Goal: Task Accomplishment & Management: Use online tool/utility

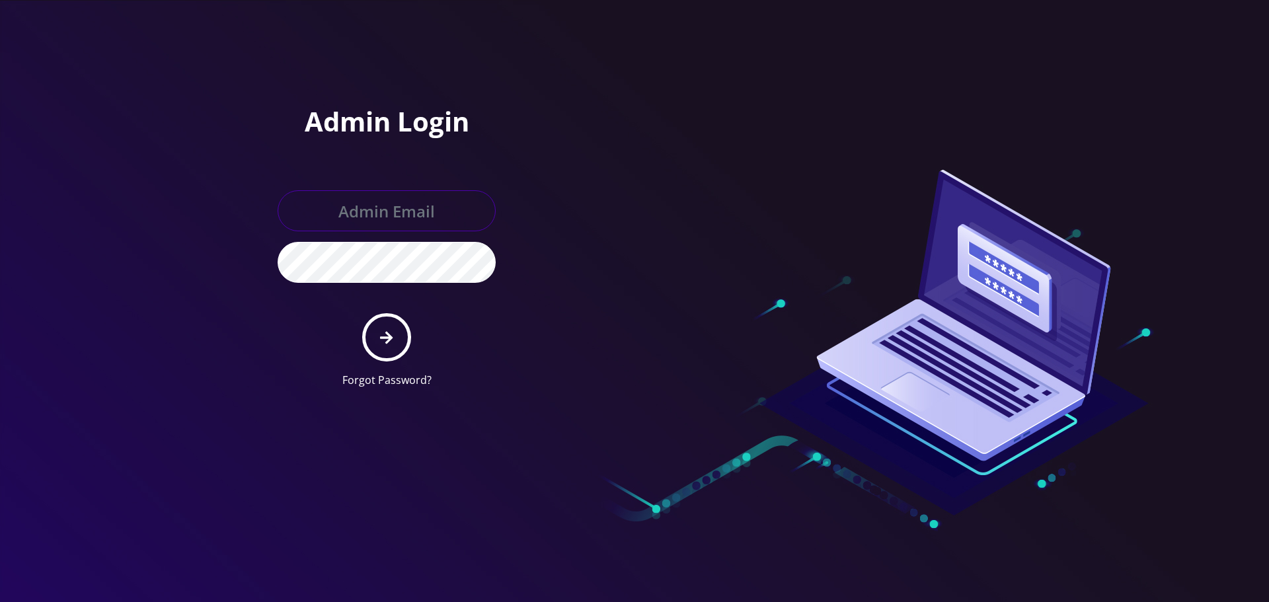
type input "allchoiceconnect@britewireless.com"
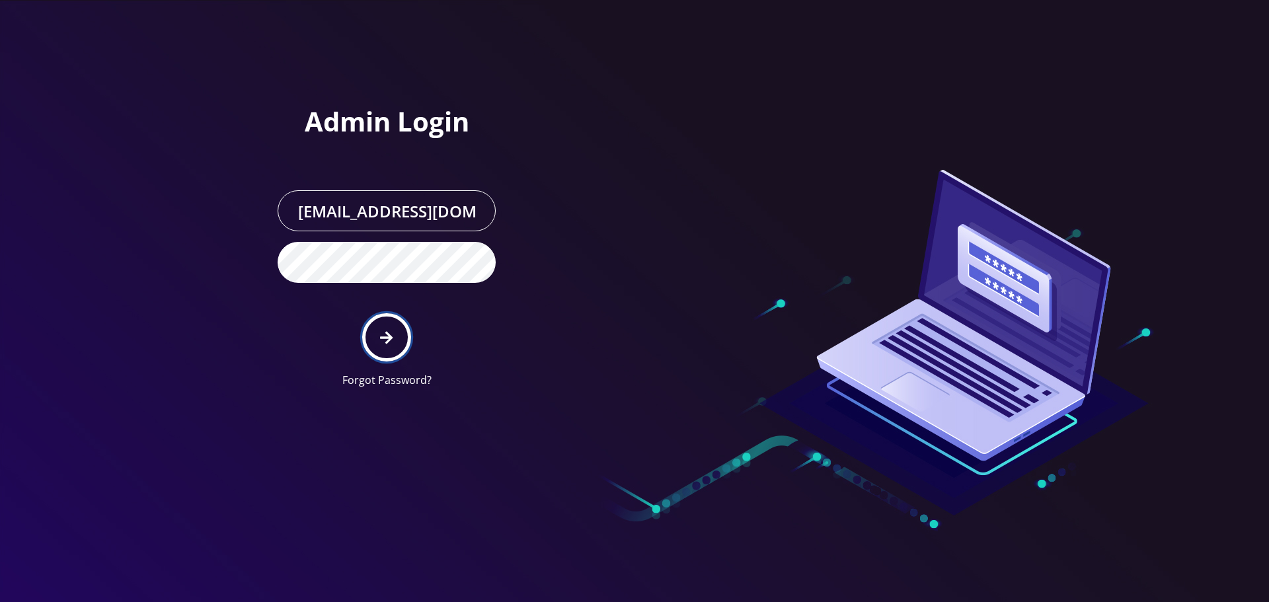
click at [393, 338] on button "submit" at bounding box center [386, 337] width 48 height 48
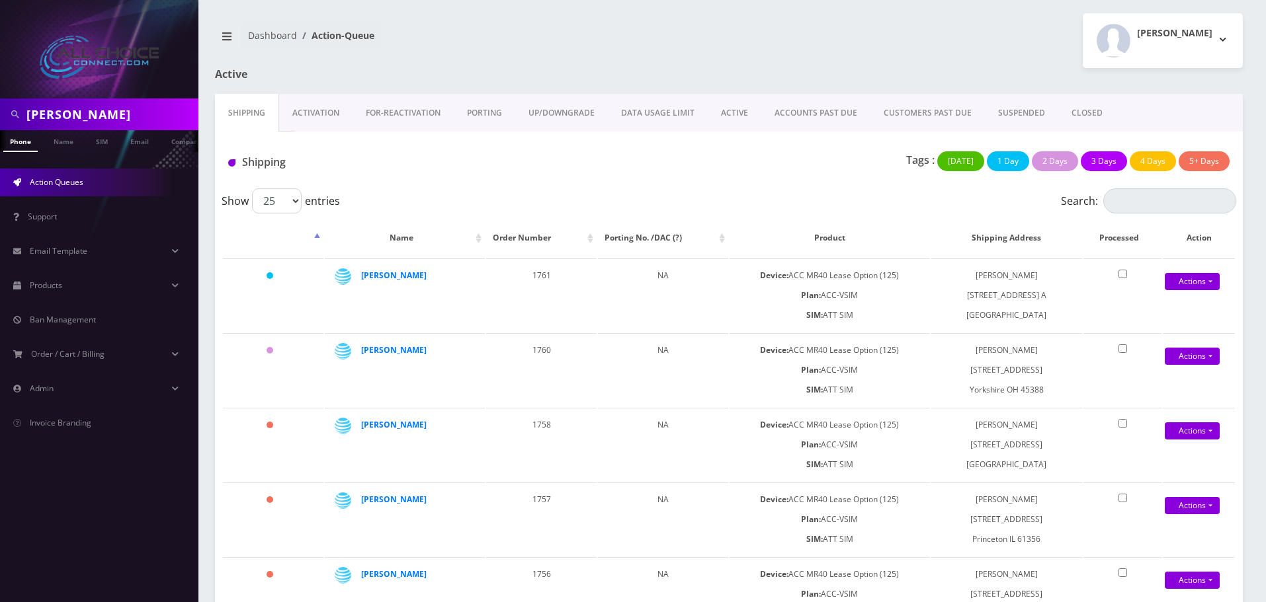
click at [54, 103] on input "Borchardt" at bounding box center [110, 114] width 169 height 25
type input "newlin"
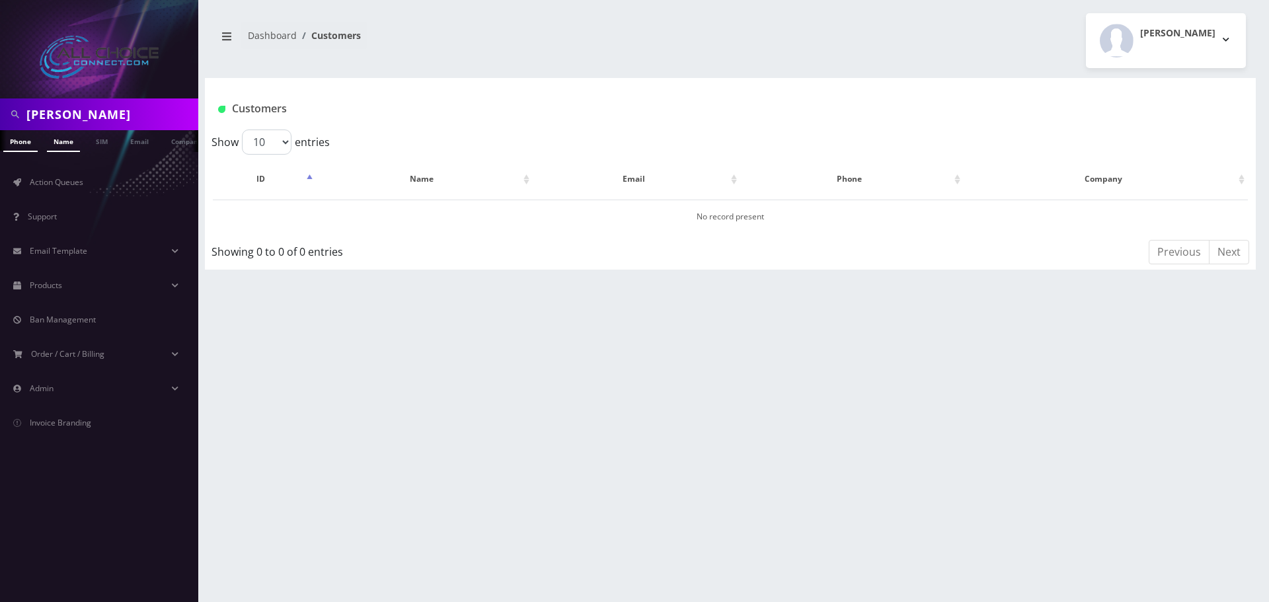
click at [67, 133] on link "Name" at bounding box center [63, 141] width 33 height 22
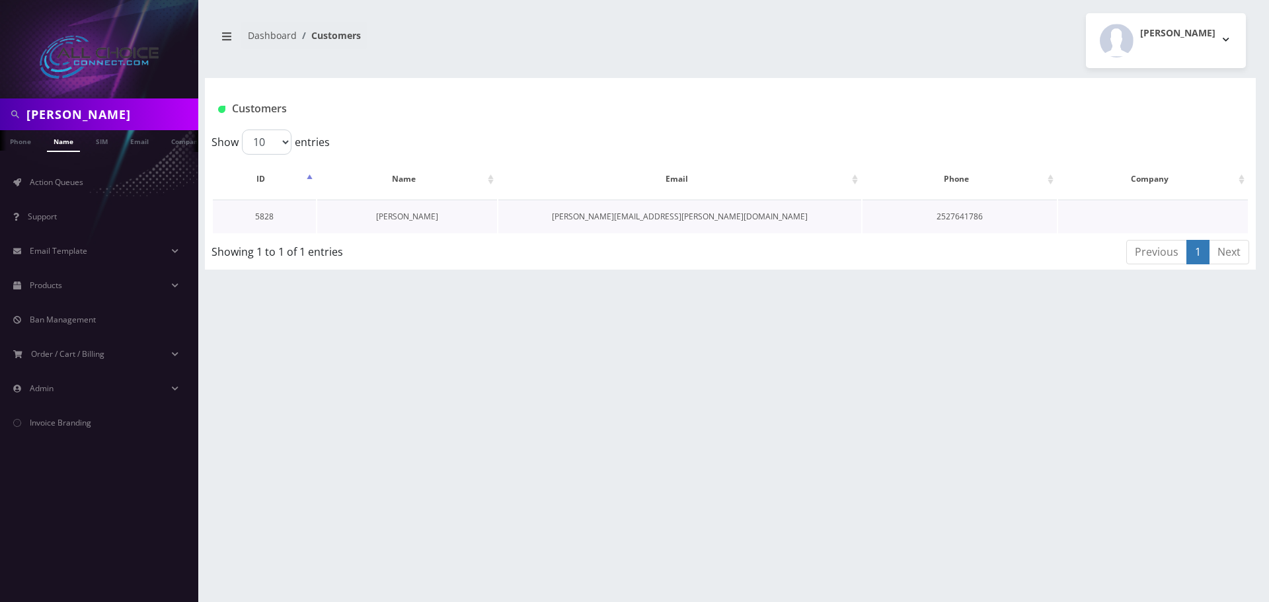
click at [408, 220] on link "Mel Newlin" at bounding box center [407, 216] width 62 height 11
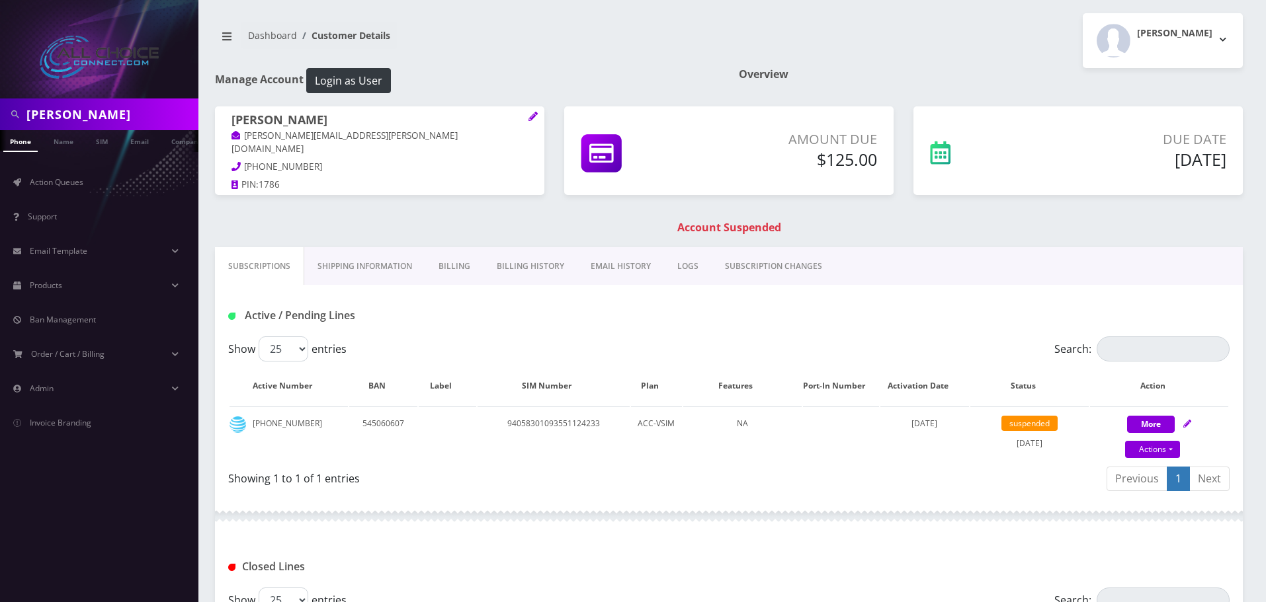
click at [467, 265] on link "Billing" at bounding box center [454, 266] width 58 height 38
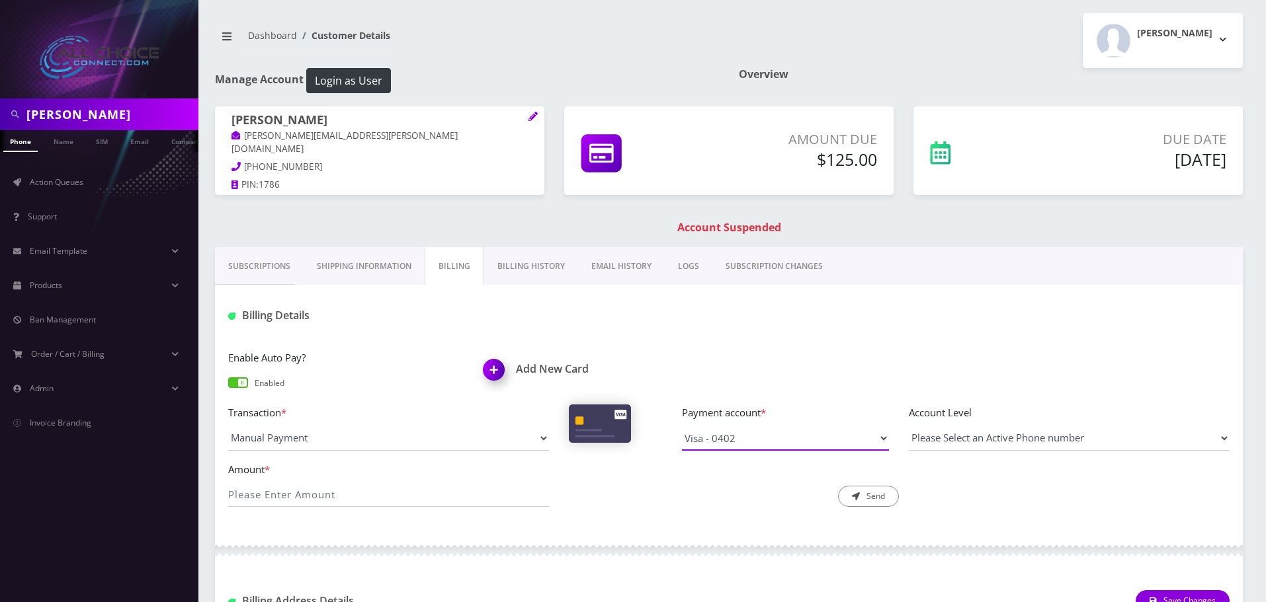
click at [776, 440] on select "Visa - 1671 Visa - 0402" at bounding box center [785, 438] width 207 height 25
click at [663, 507] on div "Description * Send" at bounding box center [729, 485] width 341 height 46
click at [492, 368] on img at bounding box center [496, 374] width 39 height 39
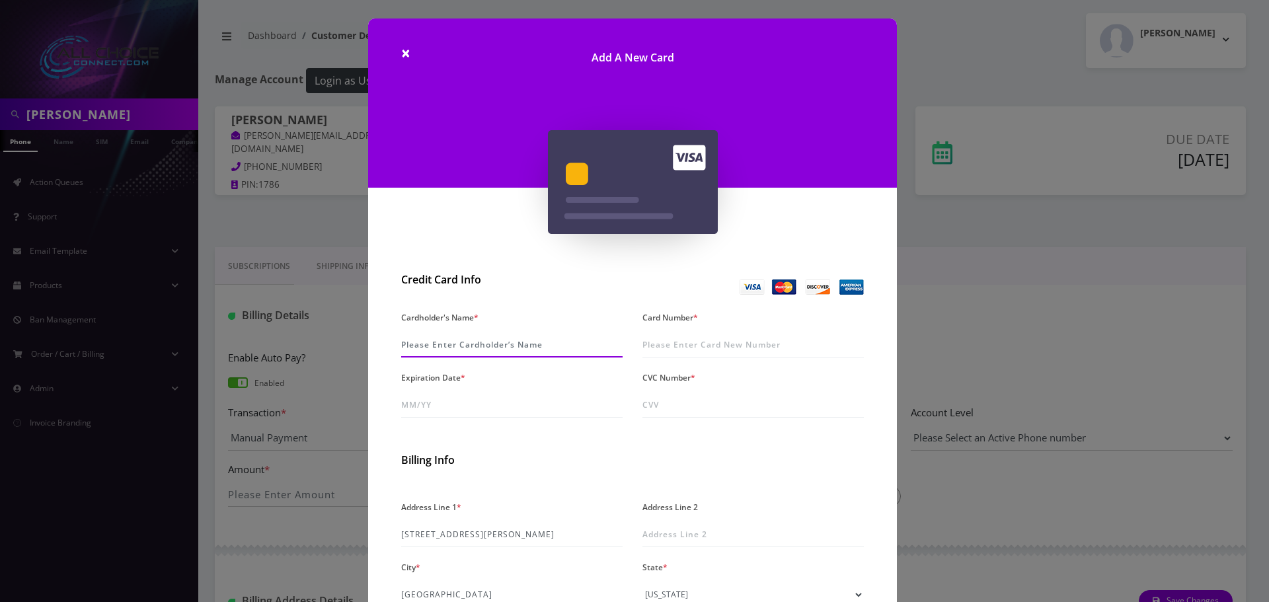
click at [482, 344] on input "Cardholder's Name *" at bounding box center [511, 345] width 221 height 25
type input "Melvin Newlin"
click at [684, 344] on input "Card Number *" at bounding box center [753, 345] width 221 height 25
click at [675, 344] on input "Card Number *" at bounding box center [753, 345] width 221 height 25
type input "4652 3201 0008 0402"
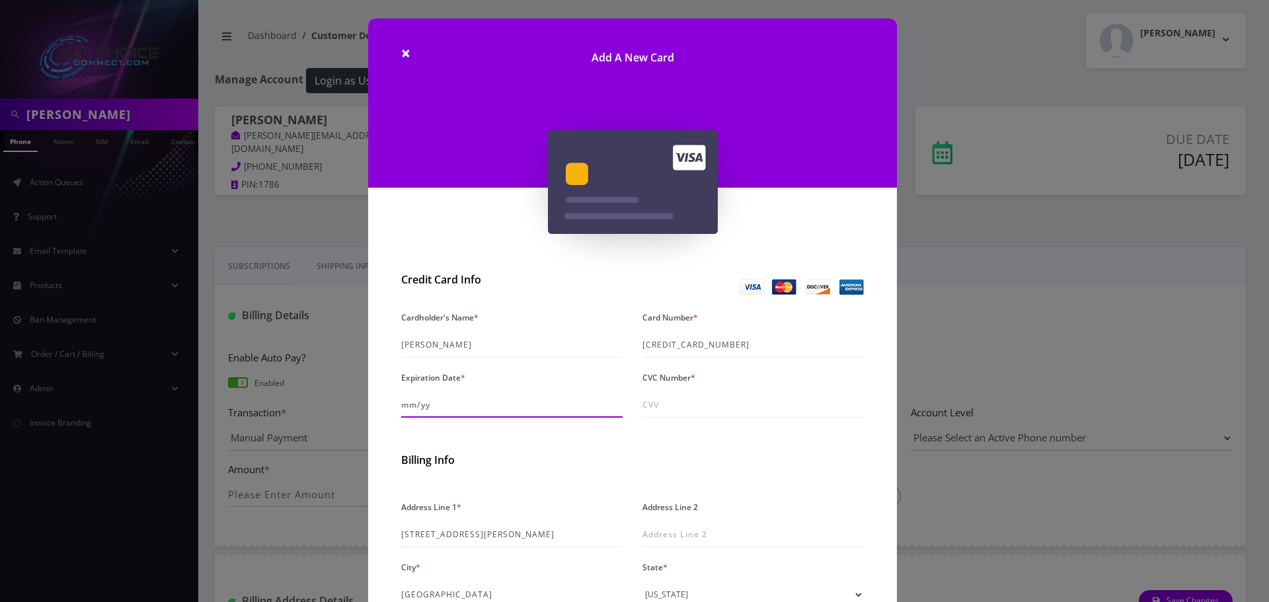
click at [461, 404] on input "Expiration Date *" at bounding box center [511, 405] width 221 height 25
type input "08/29"
click at [661, 404] on input "CVC Number *" at bounding box center [753, 405] width 221 height 25
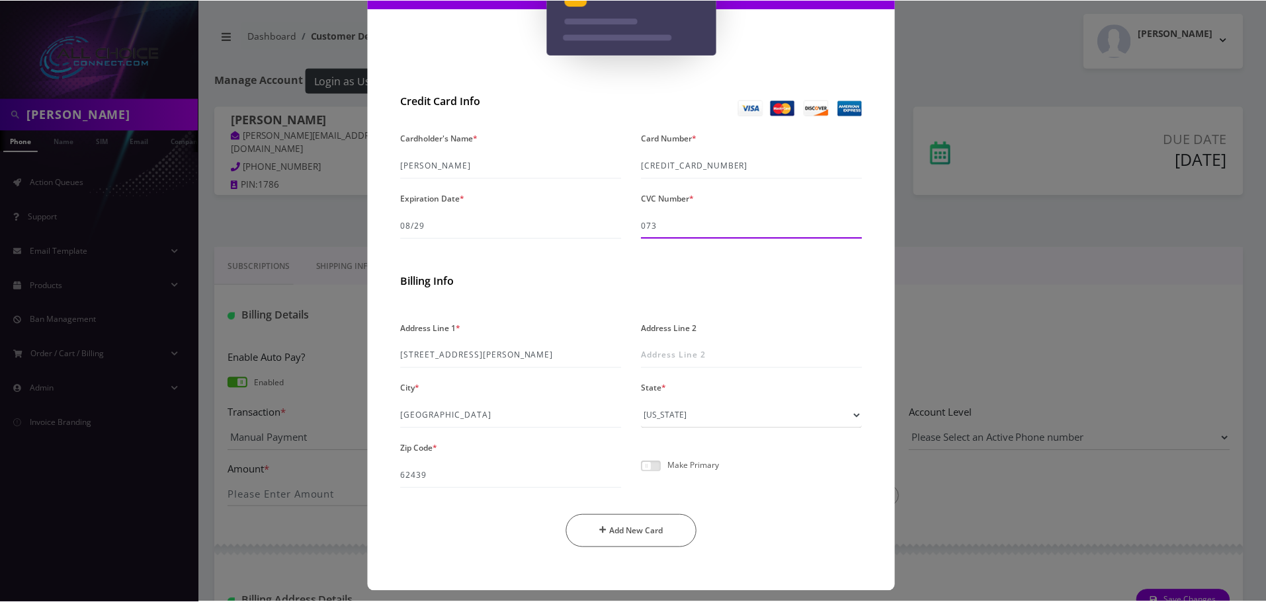
scroll to position [187, 0]
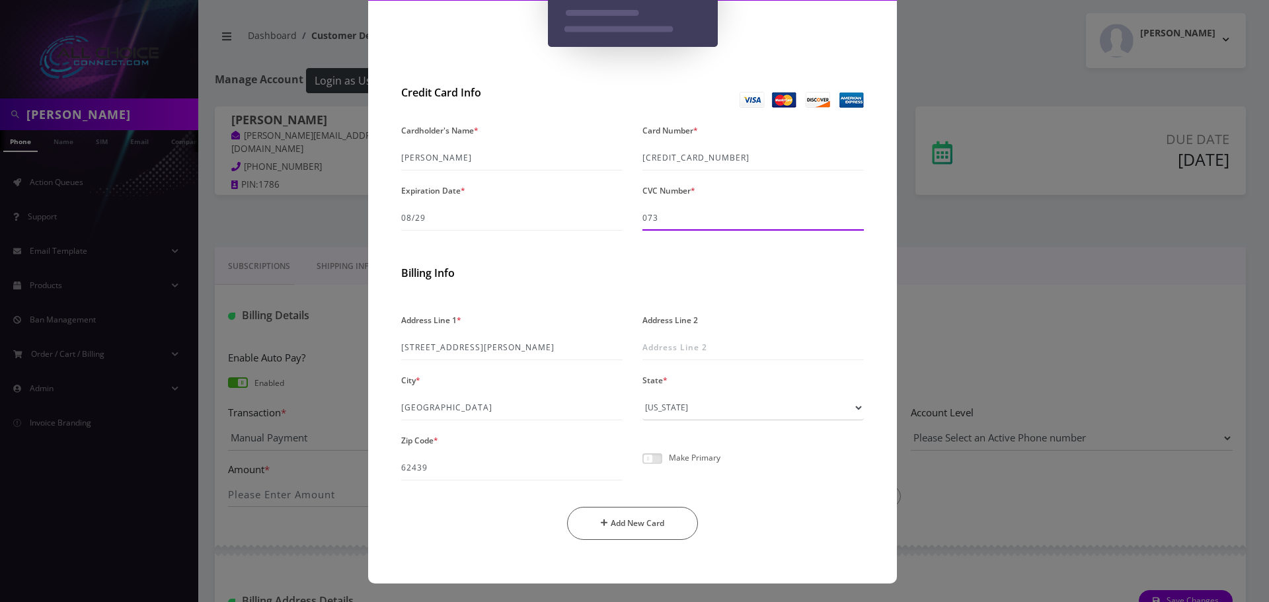
type input "073"
click at [644, 451] on div "Make Primary" at bounding box center [753, 464] width 241 height 34
click at [646, 456] on span at bounding box center [653, 459] width 20 height 11
click at [643, 466] on input "checkbox" at bounding box center [643, 466] width 0 height 0
drag, startPoint x: 744, startPoint y: 156, endPoint x: 638, endPoint y: 158, distance: 105.8
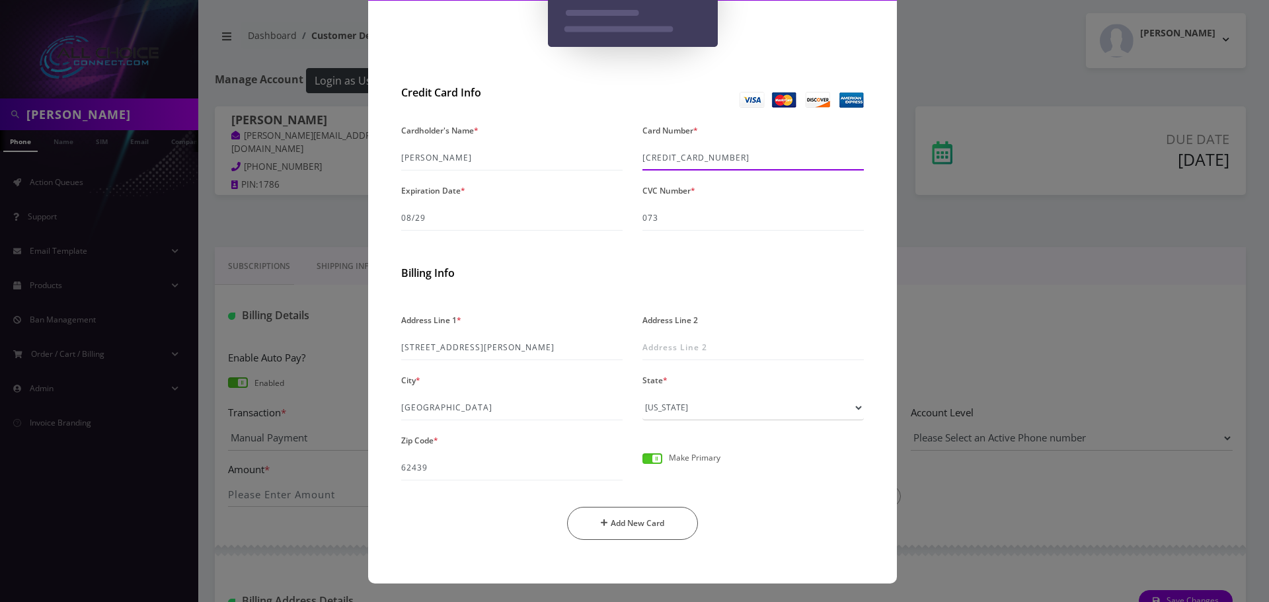
click at [638, 158] on div "Card Number * 4652 3201 0008 0402" at bounding box center [753, 146] width 241 height 50
click at [629, 534] on button "Add New Card" at bounding box center [633, 523] width 132 height 33
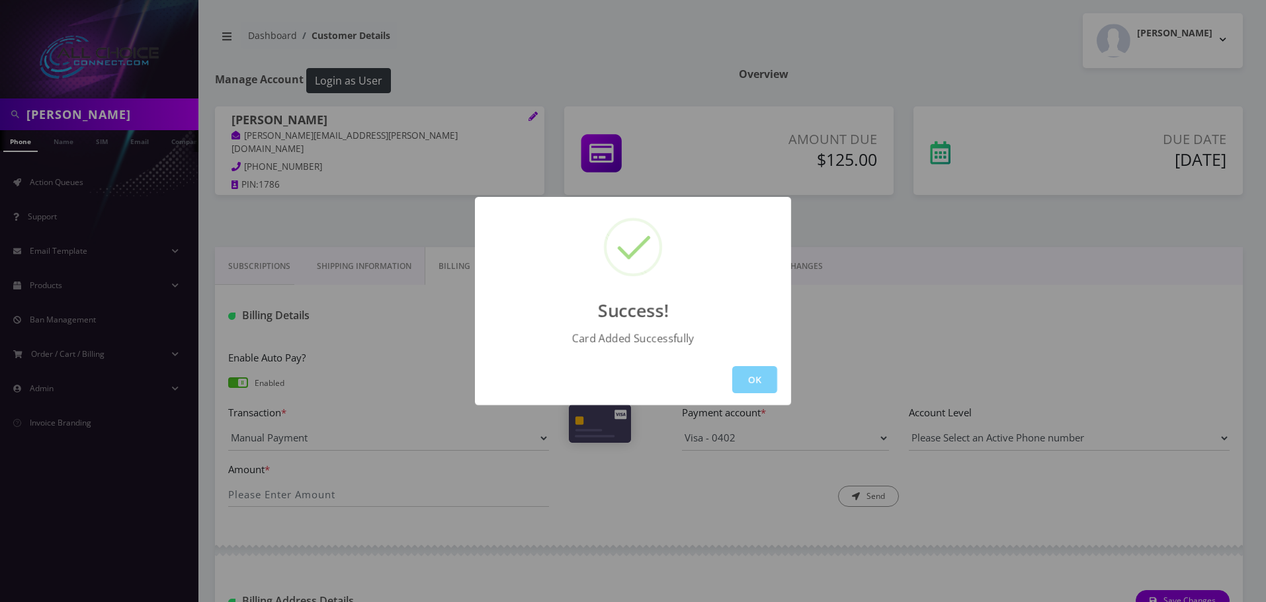
click at [762, 397] on div "OK" at bounding box center [633, 379] width 316 height 51
click at [742, 383] on button "OK" at bounding box center [754, 379] width 45 height 27
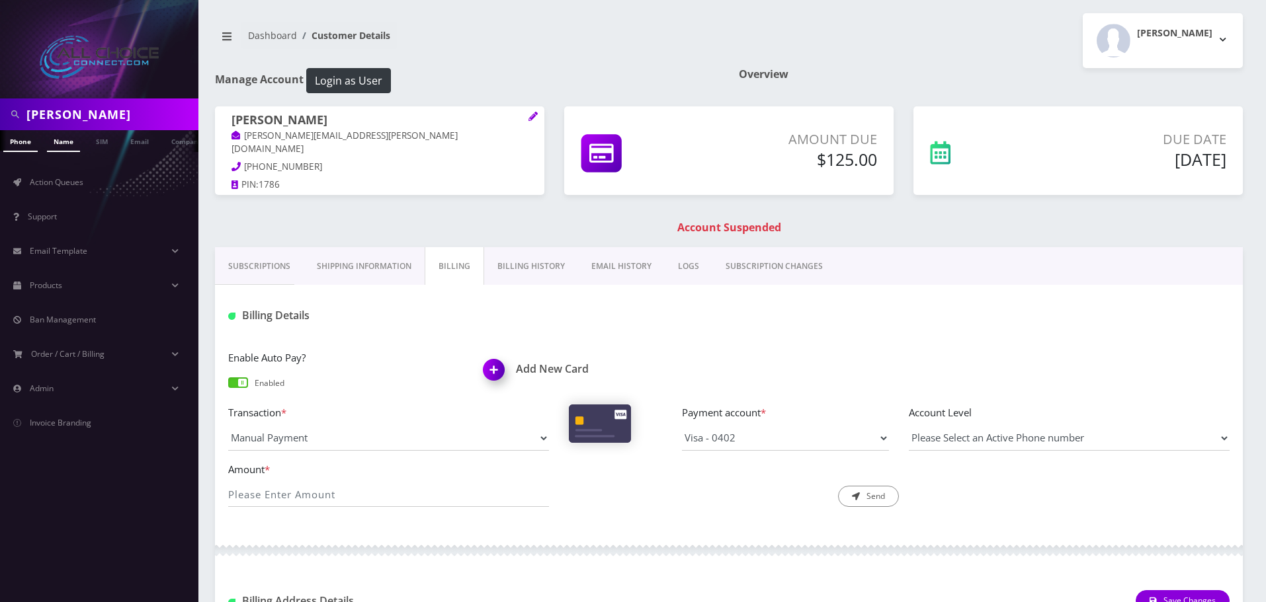
click at [63, 143] on link "Name" at bounding box center [63, 141] width 33 height 22
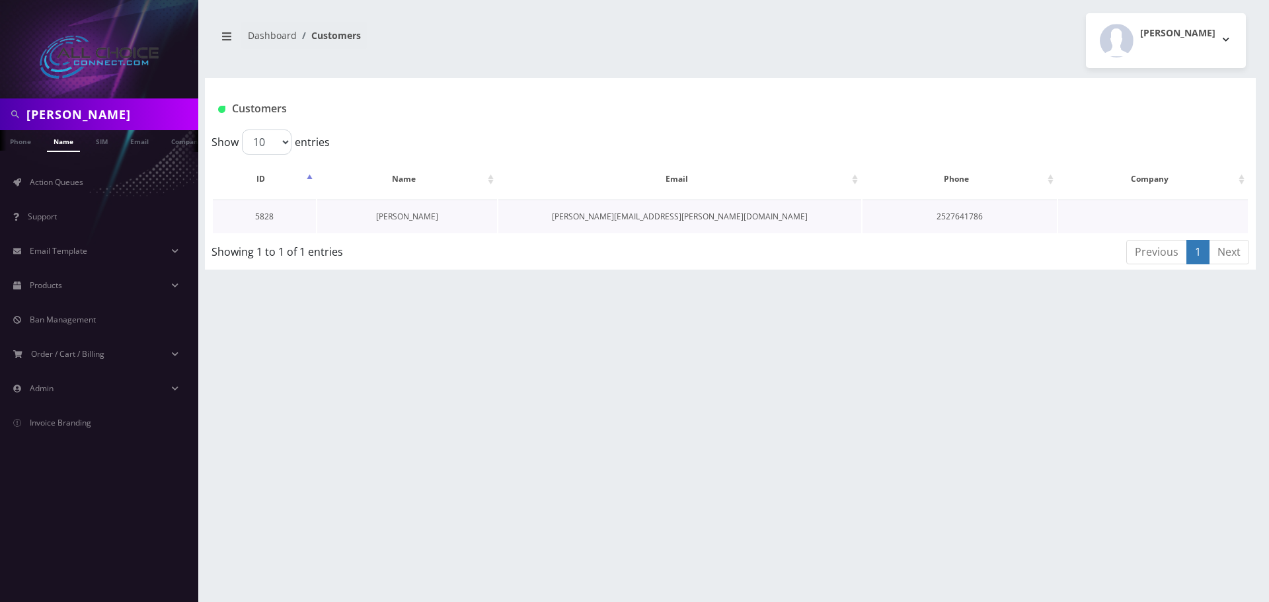
click at [402, 212] on link "[PERSON_NAME]" at bounding box center [407, 216] width 62 height 11
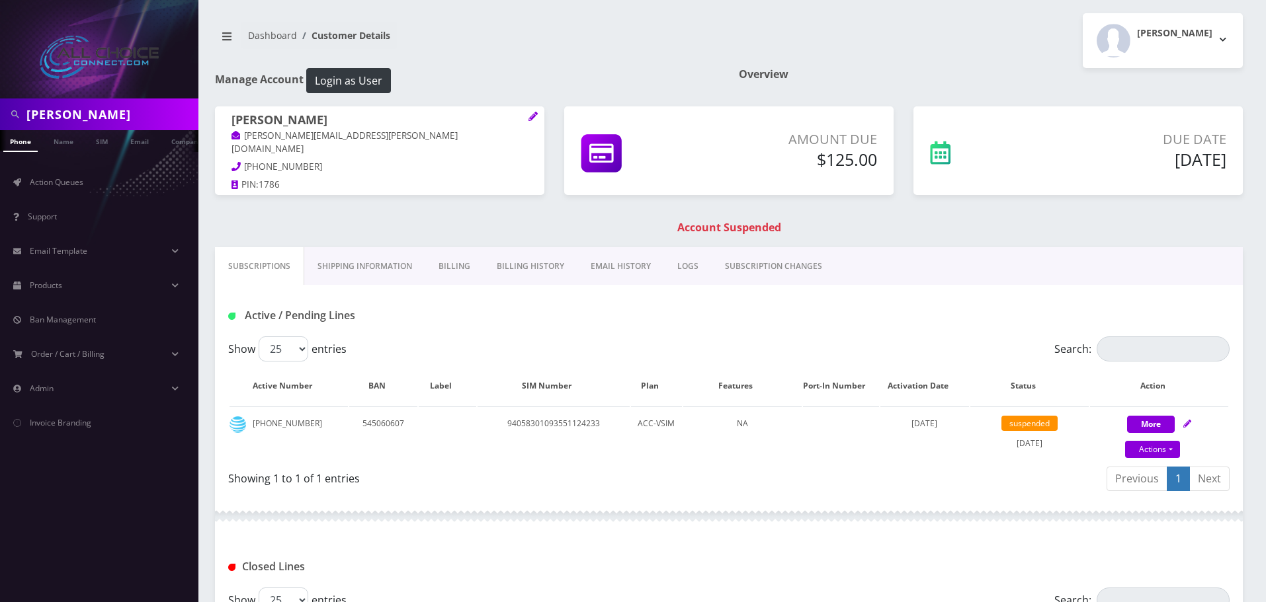
click at [453, 262] on link "Billing" at bounding box center [454, 266] width 58 height 38
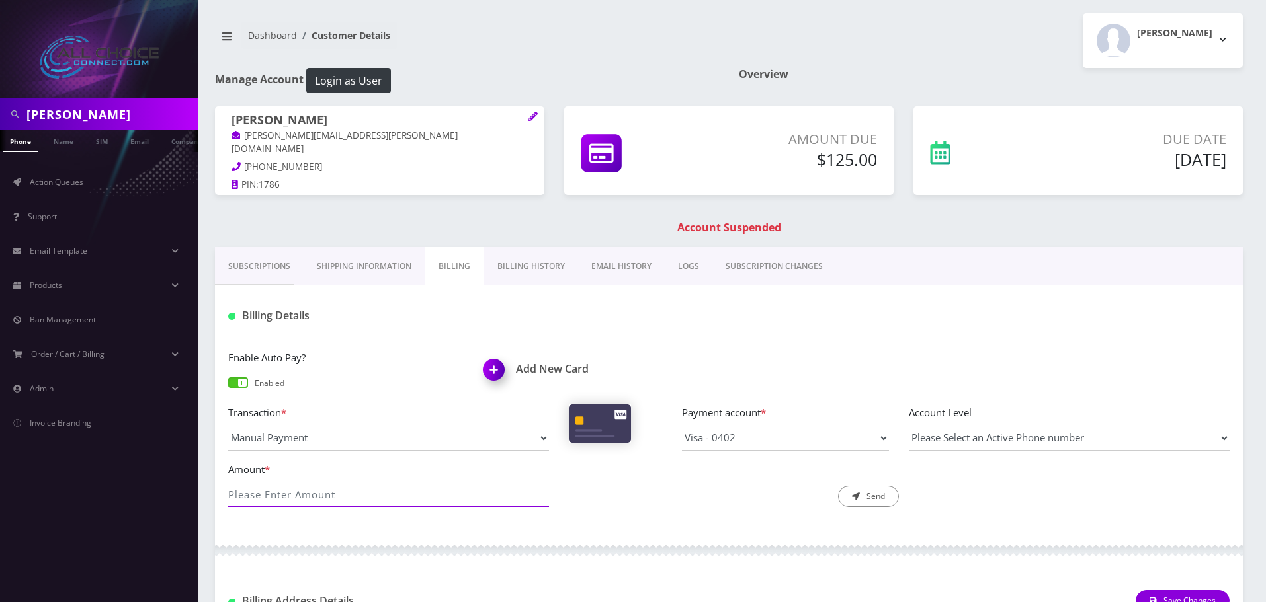
click at [301, 490] on input "Amount *" at bounding box center [388, 494] width 321 height 25
type input "125"
click at [884, 499] on button "Send" at bounding box center [868, 496] width 61 height 21
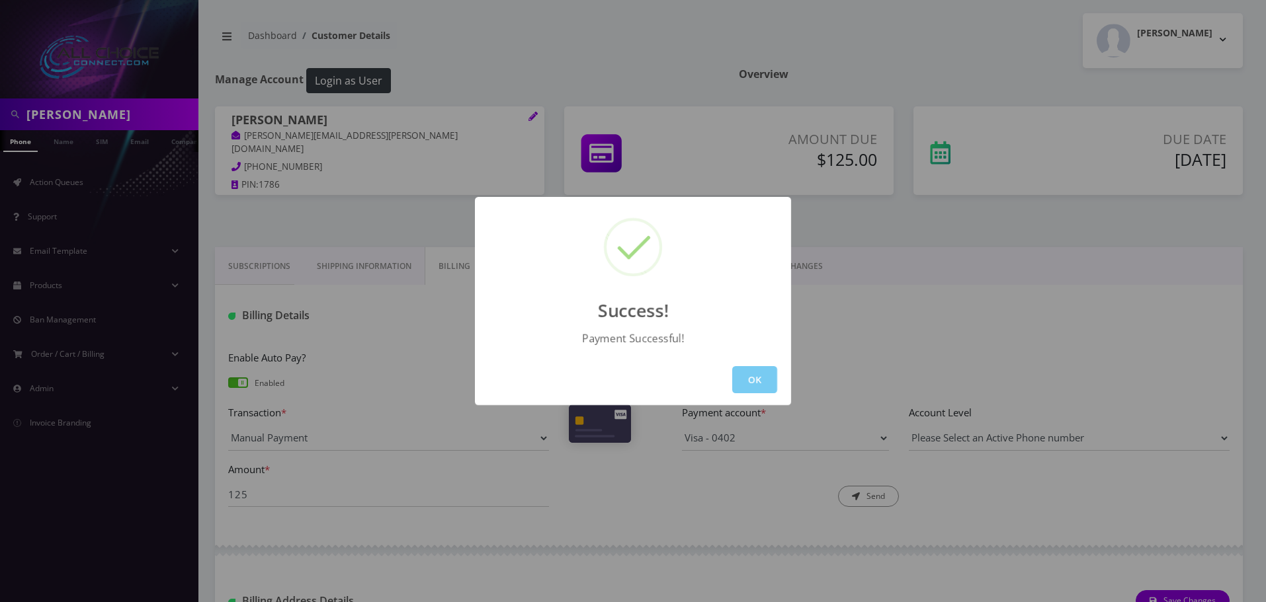
click at [757, 376] on button "OK" at bounding box center [754, 379] width 45 height 27
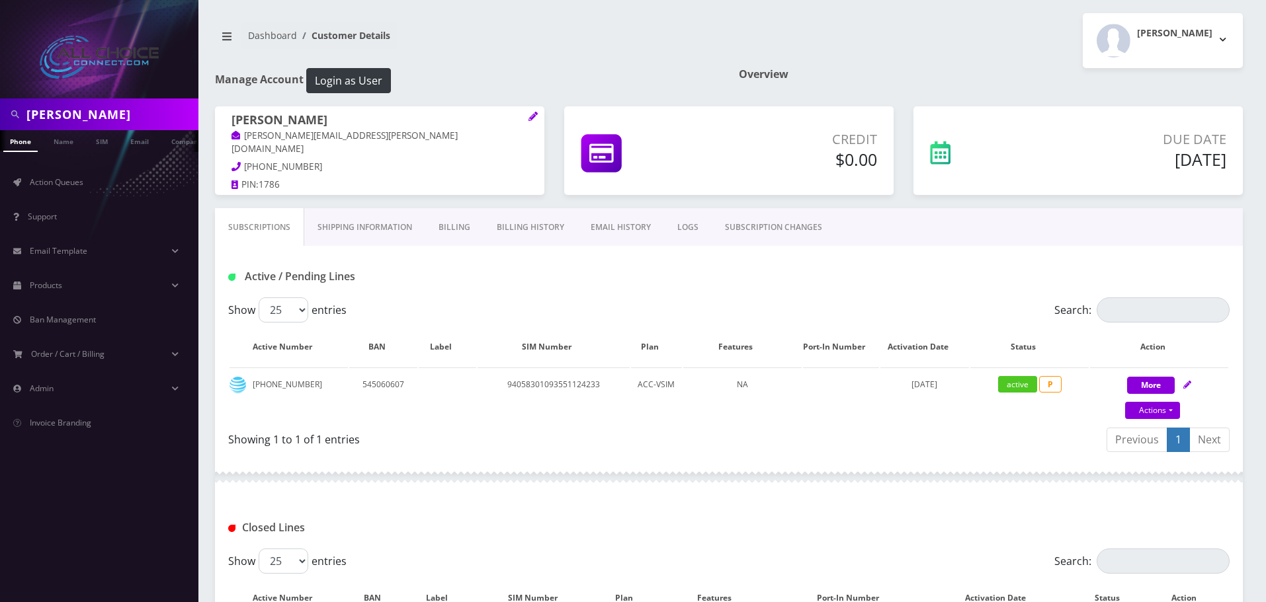
click at [40, 122] on input "[PERSON_NAME]" at bounding box center [110, 114] width 169 height 25
type input "westin"
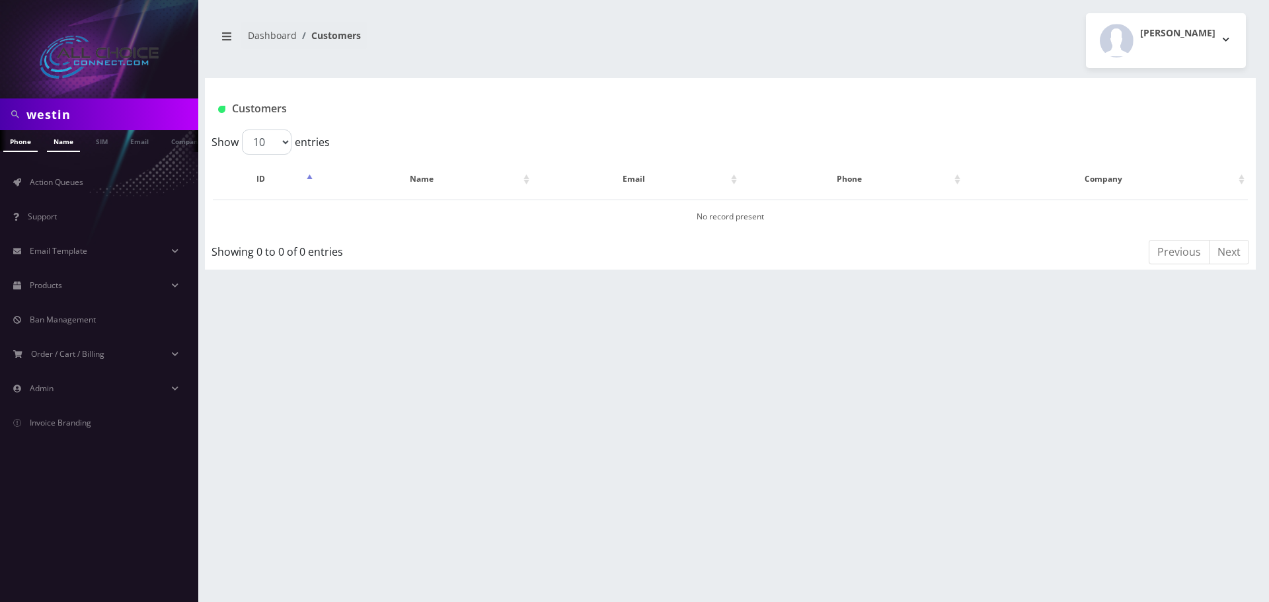
click at [75, 145] on link "Name" at bounding box center [63, 141] width 33 height 22
click at [442, 218] on link "Westin [PERSON_NAME]" at bounding box center [425, 216] width 89 height 11
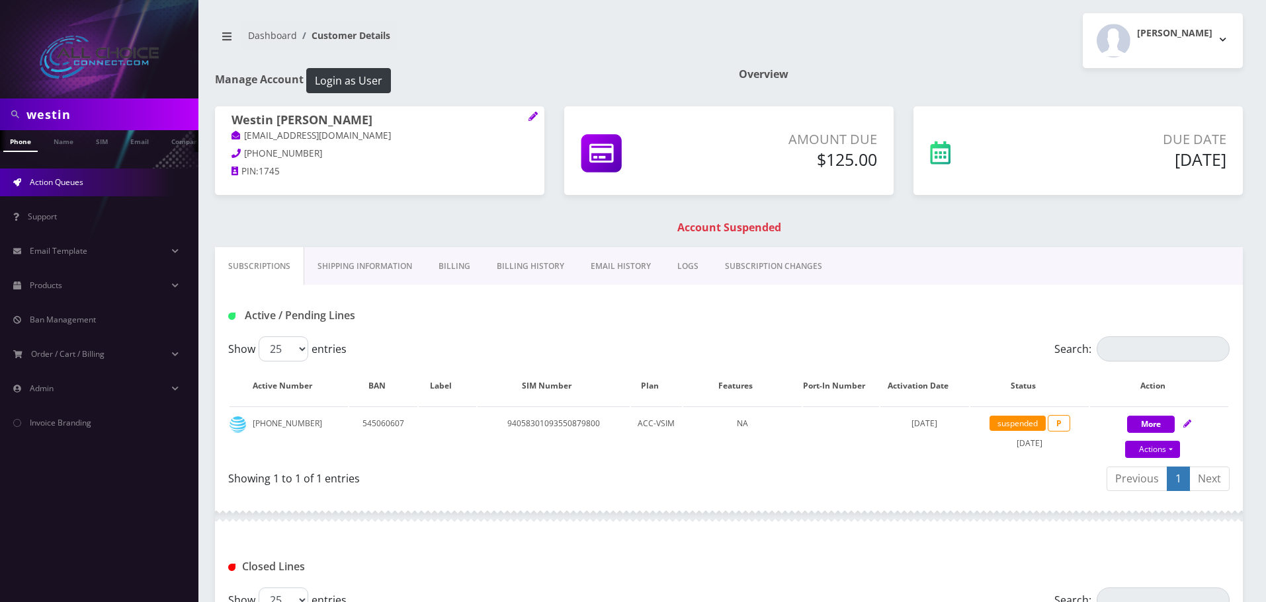
click at [104, 180] on link "Action Queues" at bounding box center [99, 183] width 198 height 28
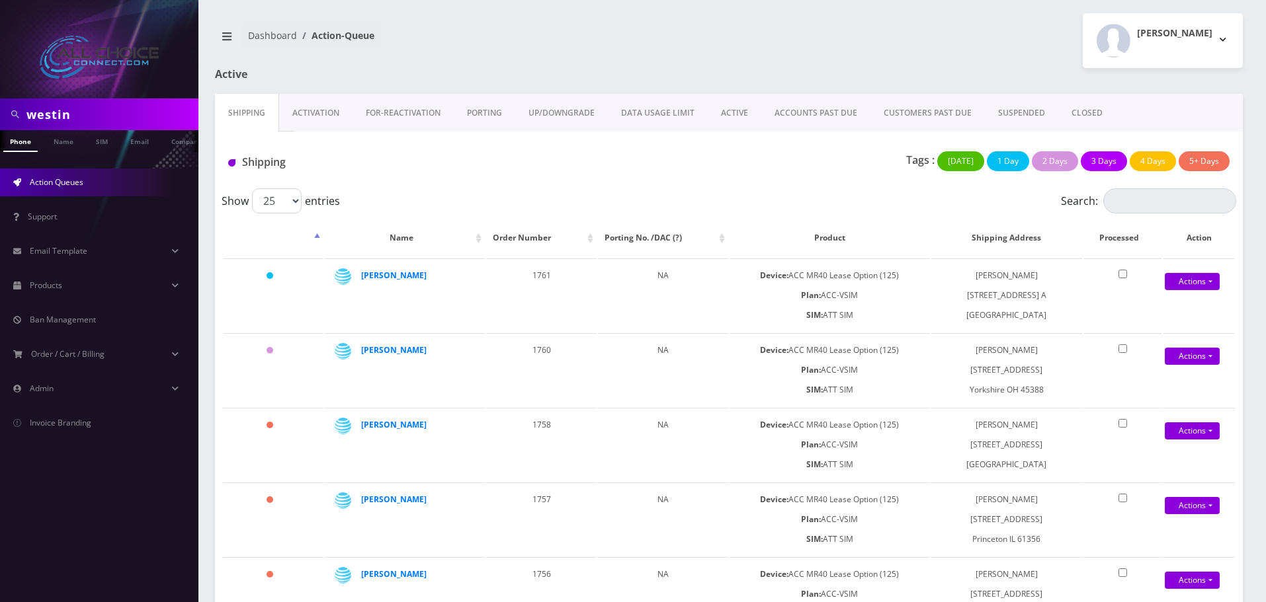
click at [1014, 112] on link "SUSPENDED" at bounding box center [1020, 113] width 73 height 38
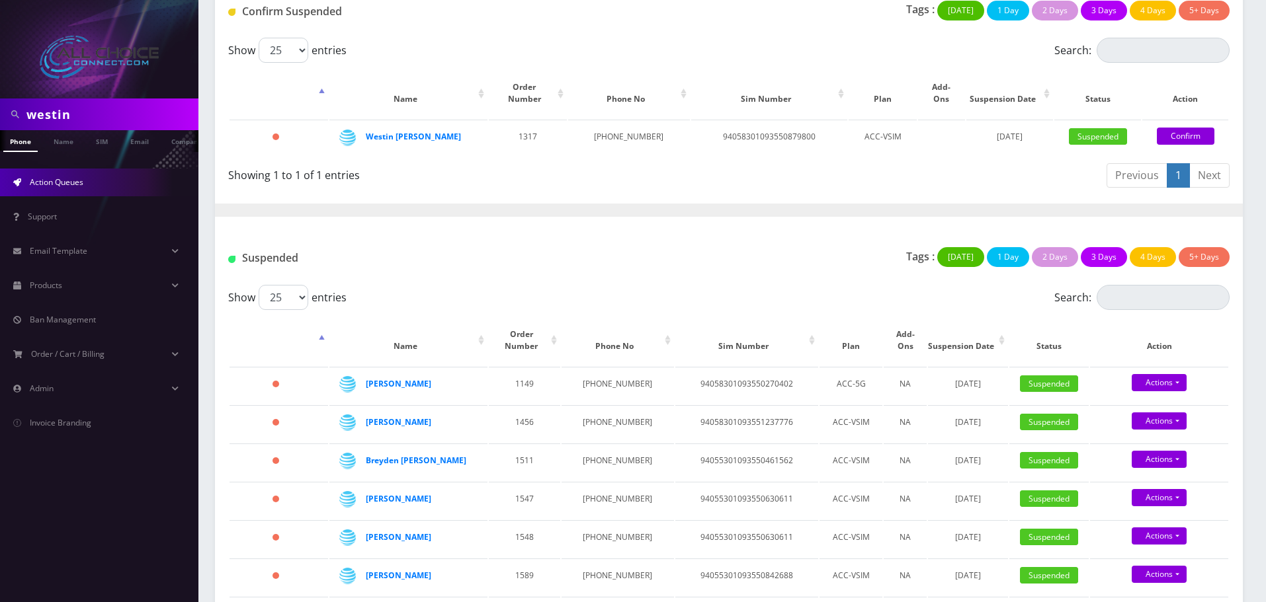
scroll to position [75, 0]
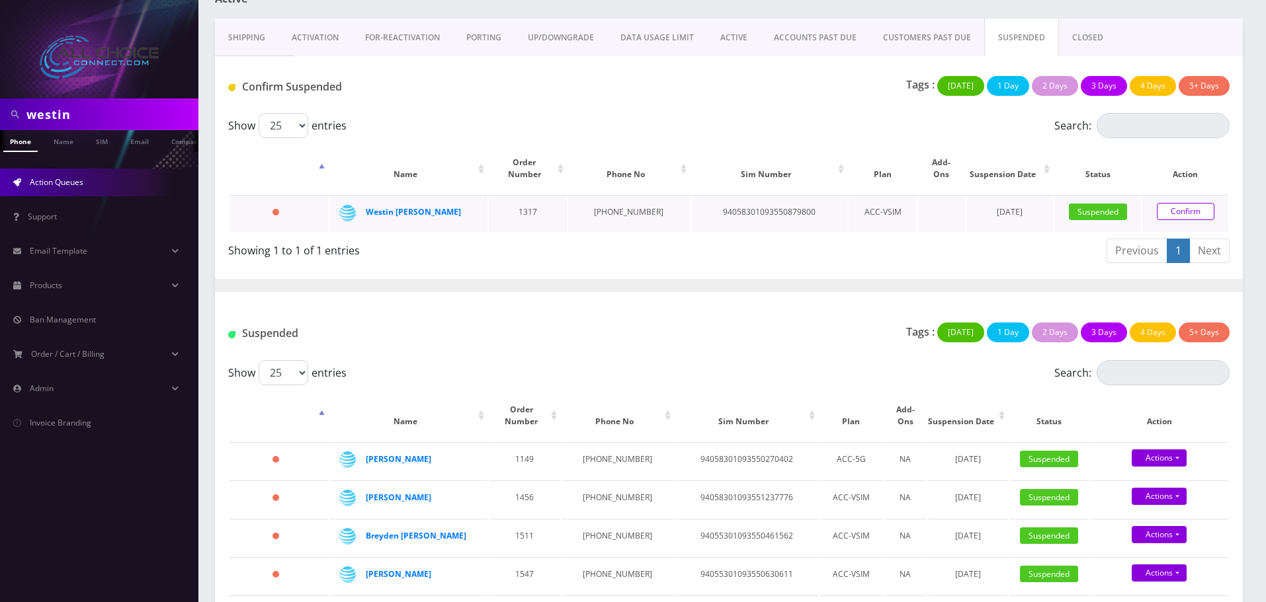
click at [1169, 203] on link "Confirm" at bounding box center [1185, 211] width 58 height 17
click at [1166, 203] on link "Confirm" at bounding box center [1185, 211] width 58 height 17
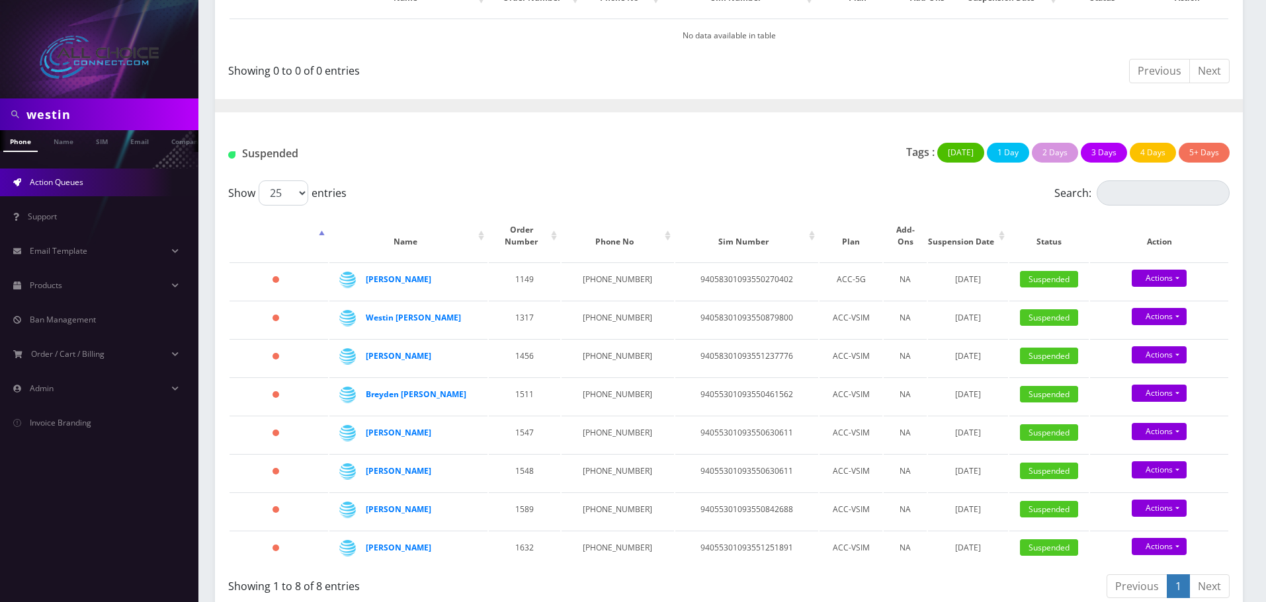
scroll to position [243, 0]
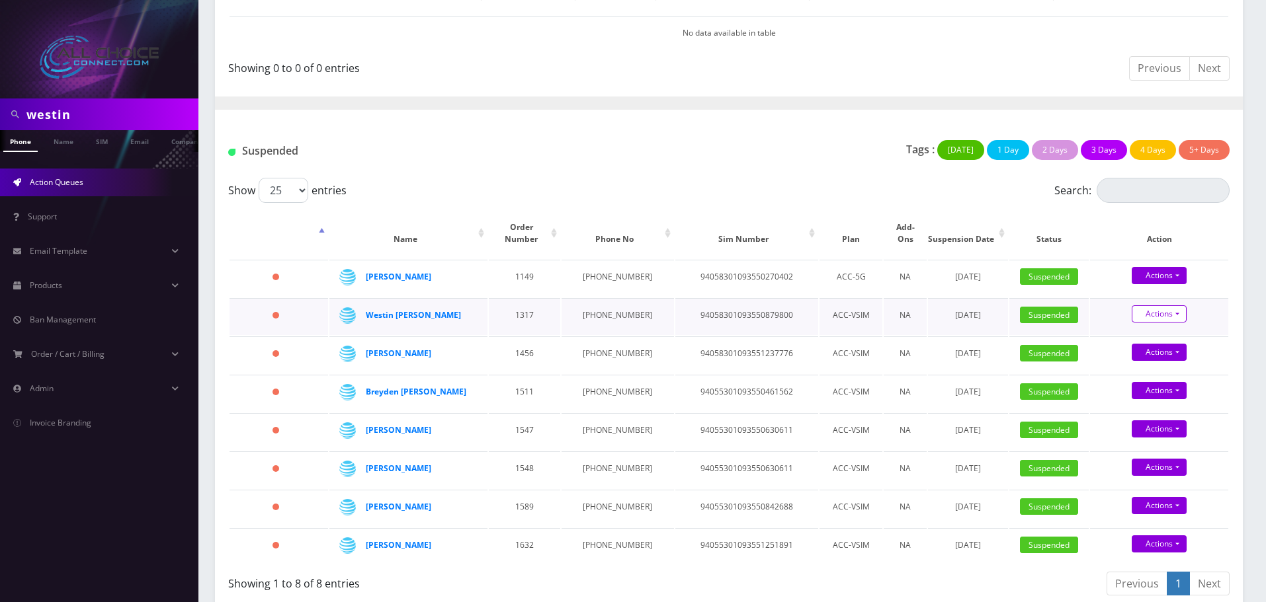
click at [1170, 305] on link "Actions" at bounding box center [1158, 313] width 55 height 17
click at [1124, 353] on link "Close" at bounding box center [1170, 360] width 138 height 20
type input "09/18/2025"
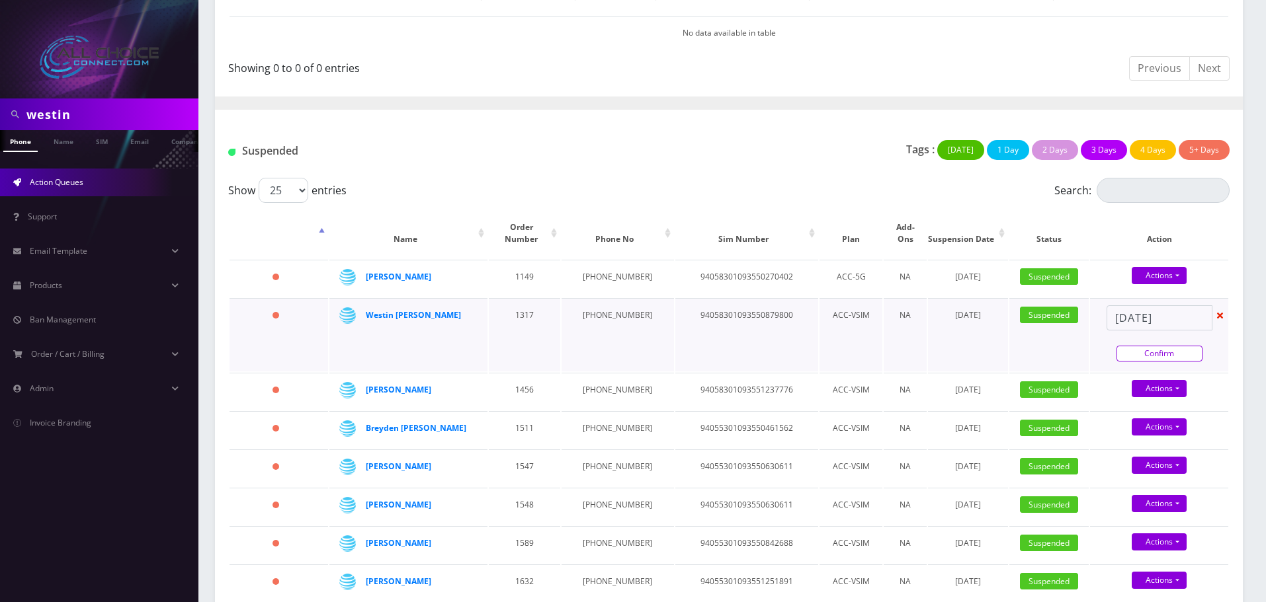
click at [1160, 346] on link "Confirm" at bounding box center [1159, 354] width 86 height 16
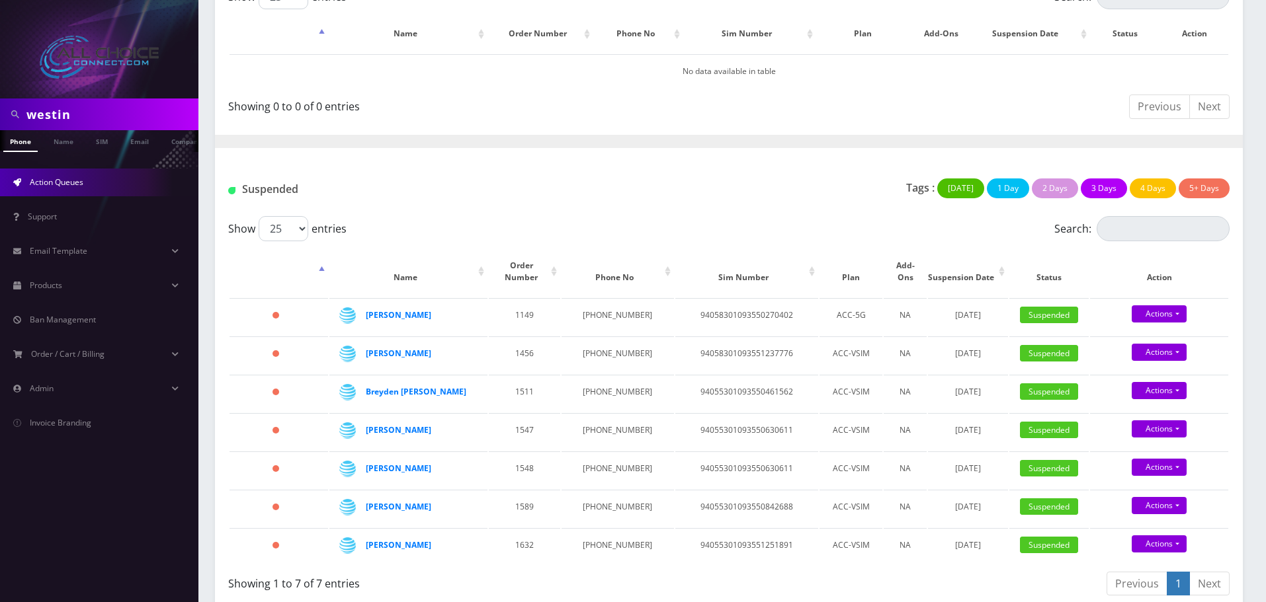
scroll to position [0, 7]
click at [69, 117] on input "westin" at bounding box center [110, 114] width 169 height 25
type input "[PERSON_NAME]"
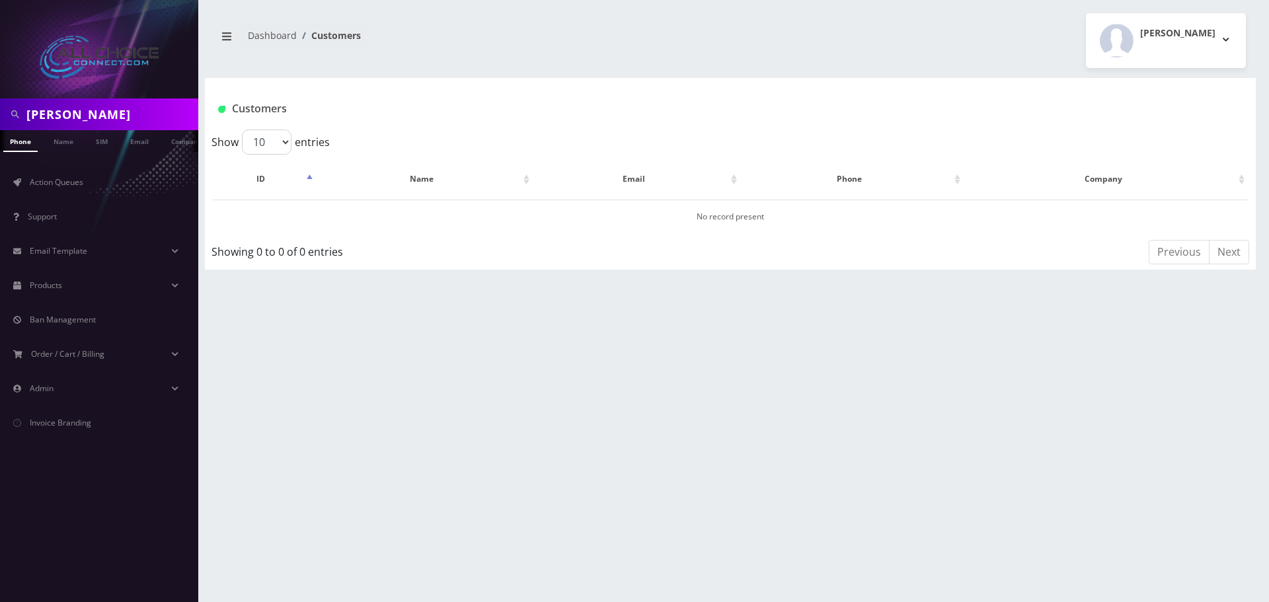
scroll to position [0, 7]
click at [65, 142] on link "Name" at bounding box center [56, 141] width 33 height 22
click at [438, 215] on link "[PERSON_NAME]" at bounding box center [426, 216] width 62 height 11
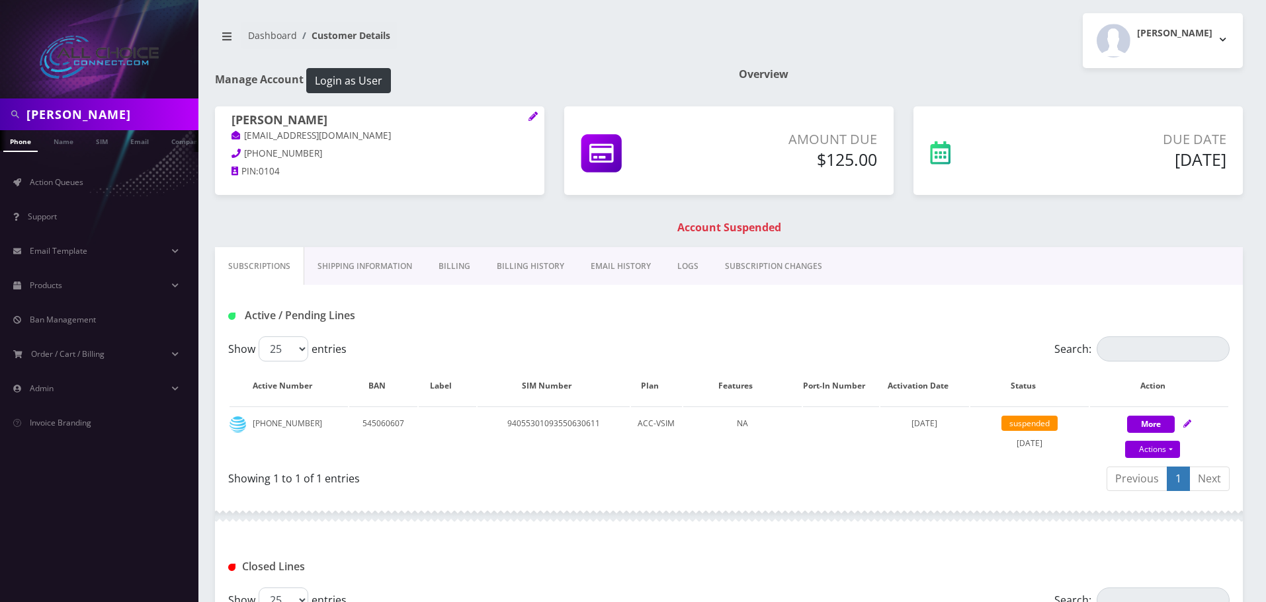
click at [448, 266] on link "Billing" at bounding box center [454, 266] width 58 height 38
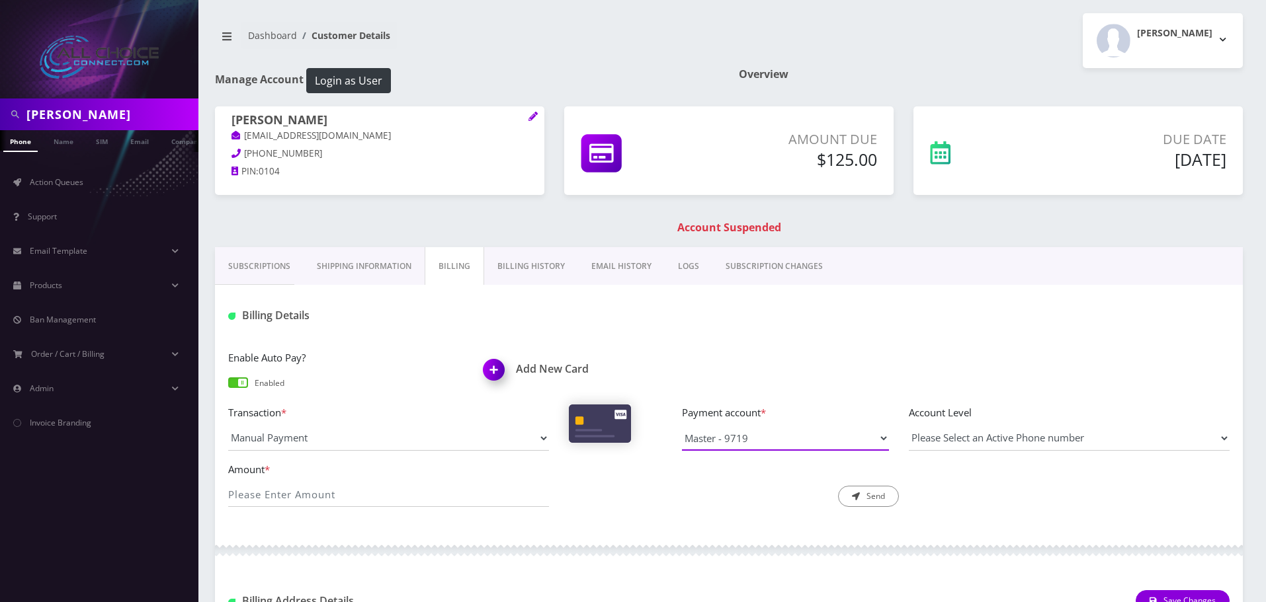
click at [732, 426] on select "Visa - 6134 Master - 9719" at bounding box center [785, 438] width 207 height 25
click at [608, 487] on div "Description * Send" at bounding box center [729, 485] width 341 height 46
click at [735, 433] on select "Visa - 6134 Master - 9719" at bounding box center [785, 438] width 207 height 25
click at [644, 520] on div "Enable Auto Pay? Enabled Add New Card Transaction * Manual Payment Custom Charg…" at bounding box center [728, 434] width 1027 height 194
click at [725, 445] on select "Visa - 6134 Master - 9719" at bounding box center [785, 438] width 207 height 25
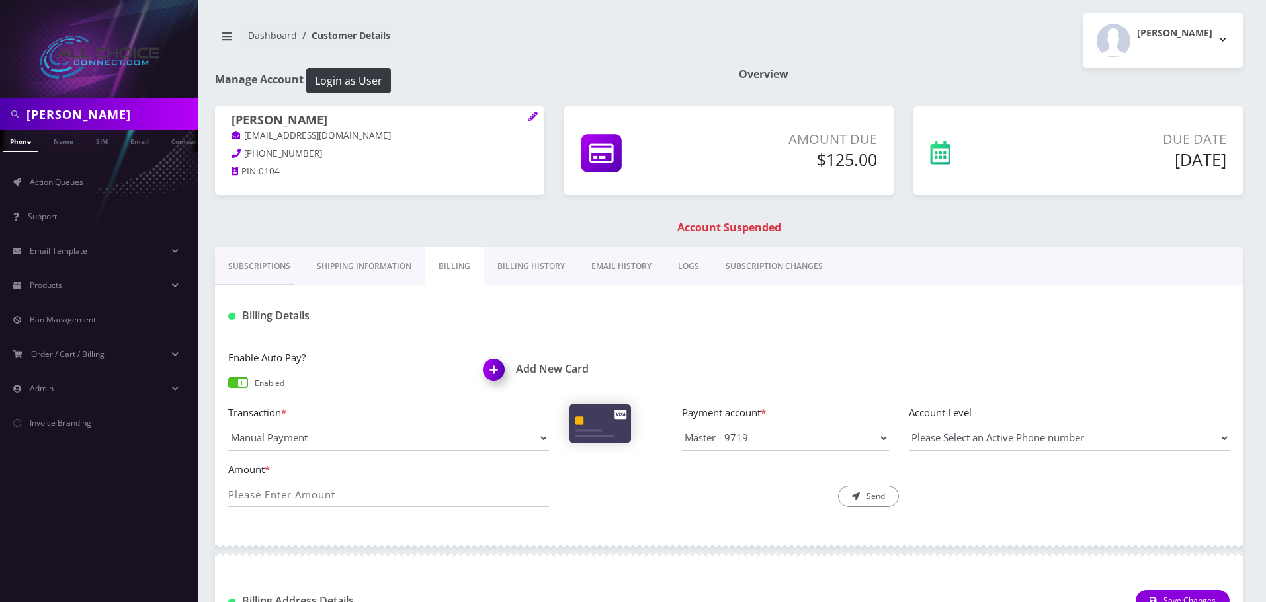
click at [668, 529] on div "Enable Auto Pay? Enabled Add New Card Transaction * Manual Payment Custom Charg…" at bounding box center [728, 434] width 1027 height 194
click at [346, 84] on button "Login as User" at bounding box center [348, 80] width 85 height 25
click at [57, 141] on link "Name" at bounding box center [63, 141] width 33 height 22
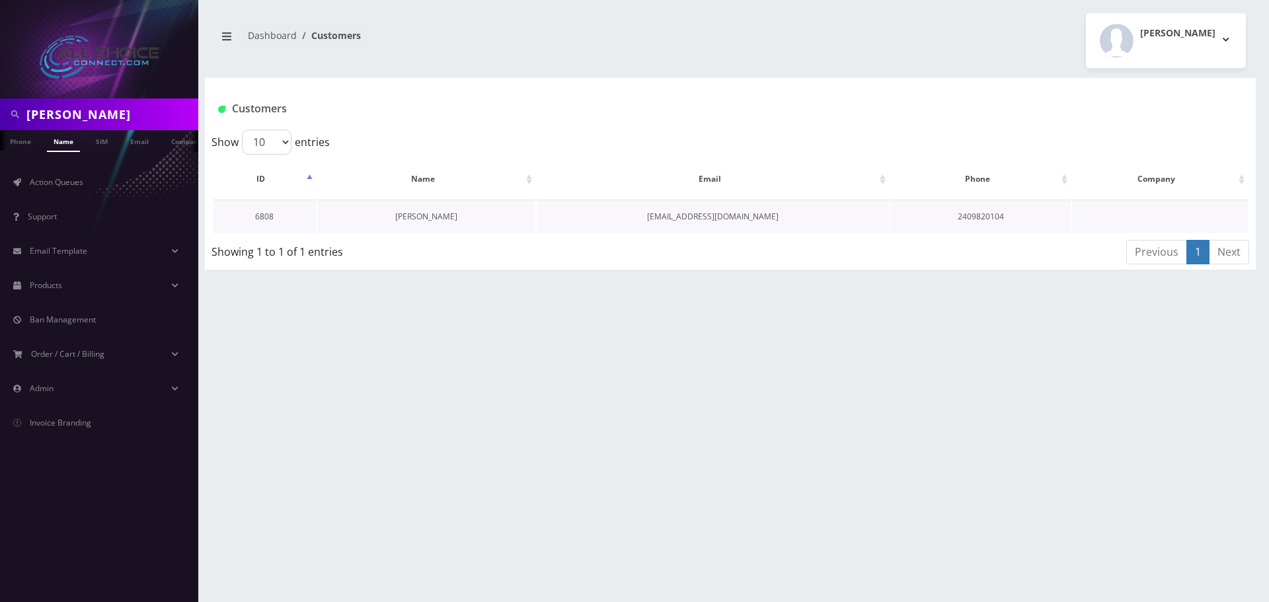
click at [428, 216] on link "[PERSON_NAME]" at bounding box center [426, 216] width 62 height 11
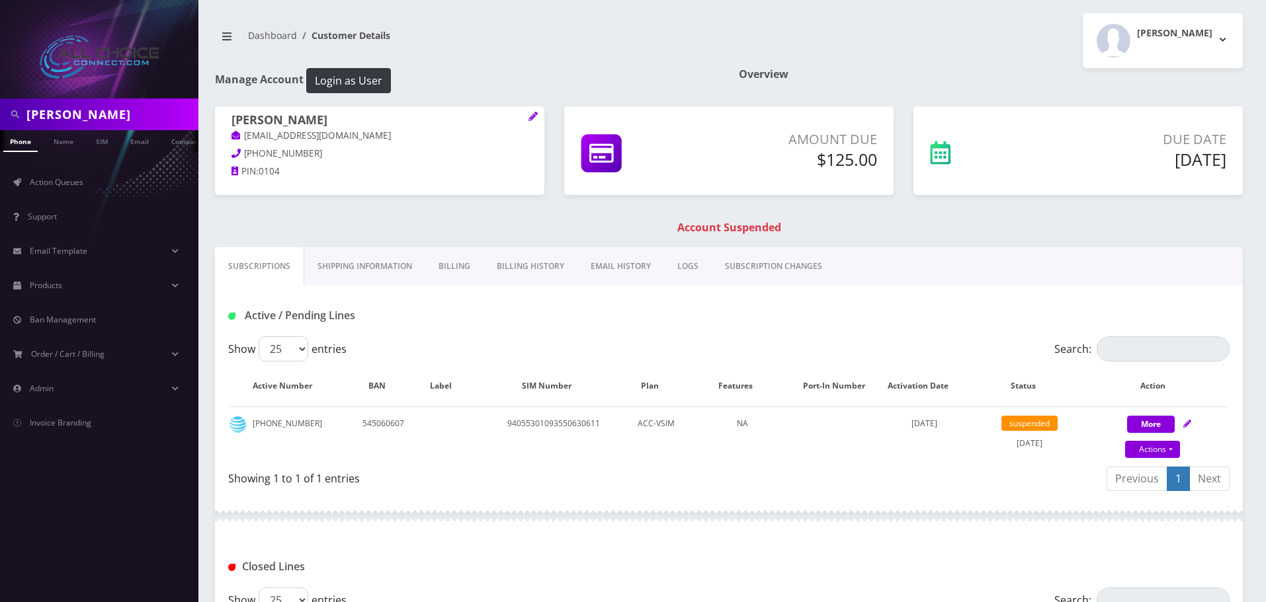
click at [456, 260] on link "Billing" at bounding box center [454, 266] width 58 height 38
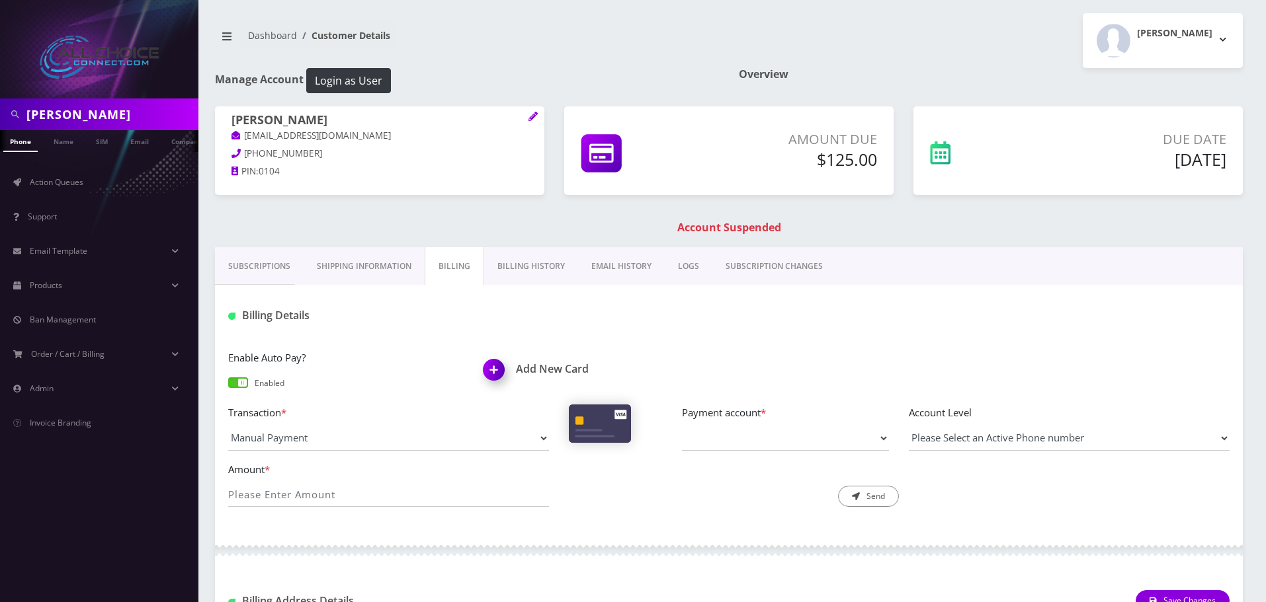
click at [487, 373] on img at bounding box center [496, 374] width 39 height 39
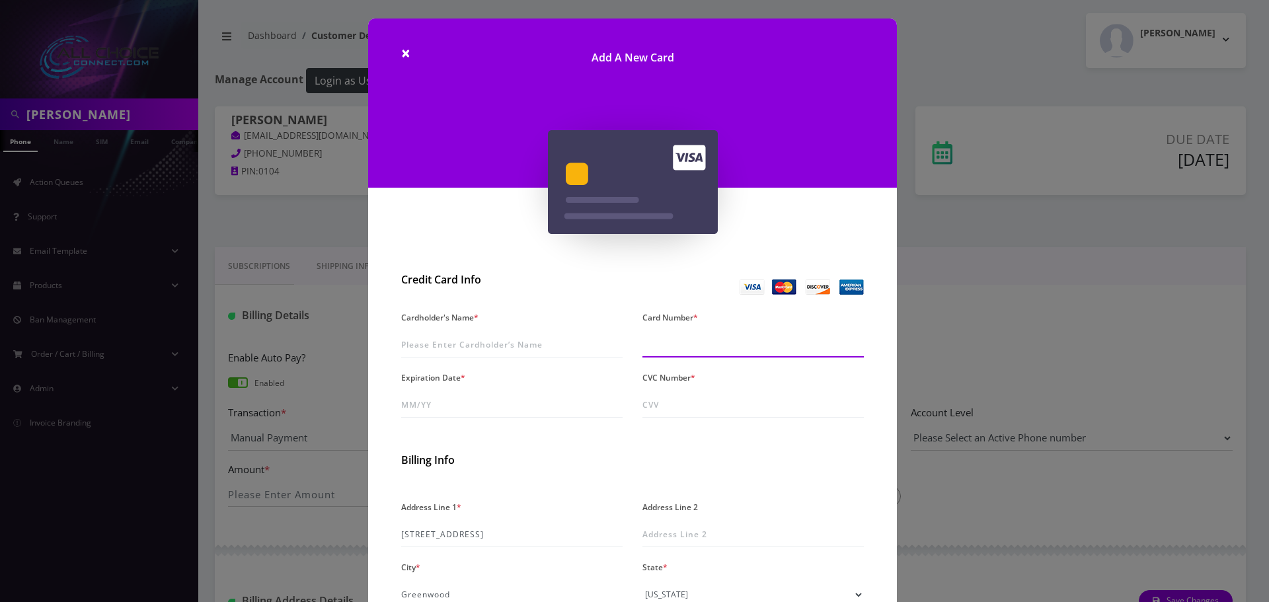
click at [708, 346] on input "Card Number *" at bounding box center [753, 345] width 221 height 25
type input "5108 0503 3648 6910"
click at [421, 339] on input "Cardholder's Name *" at bounding box center [511, 345] width 221 height 25
type input "[PERSON_NAME]"
click at [436, 405] on input "Expiration Date *" at bounding box center [511, 405] width 221 height 25
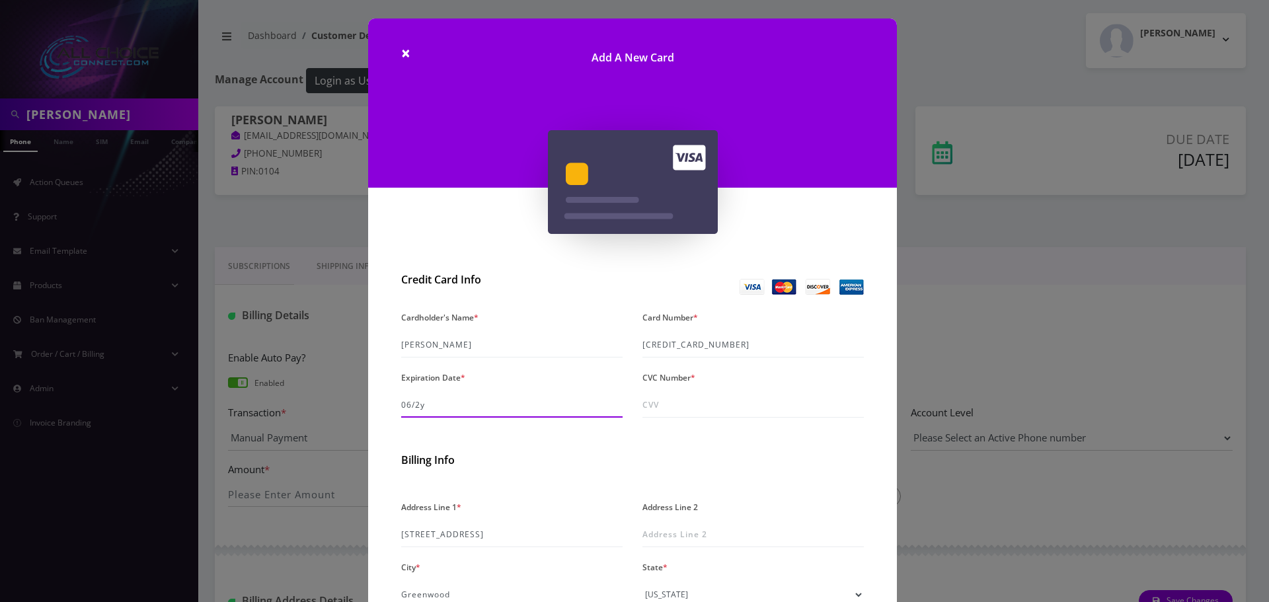
type input "06/29"
click at [651, 403] on input "CVC Number *" at bounding box center [753, 405] width 221 height 25
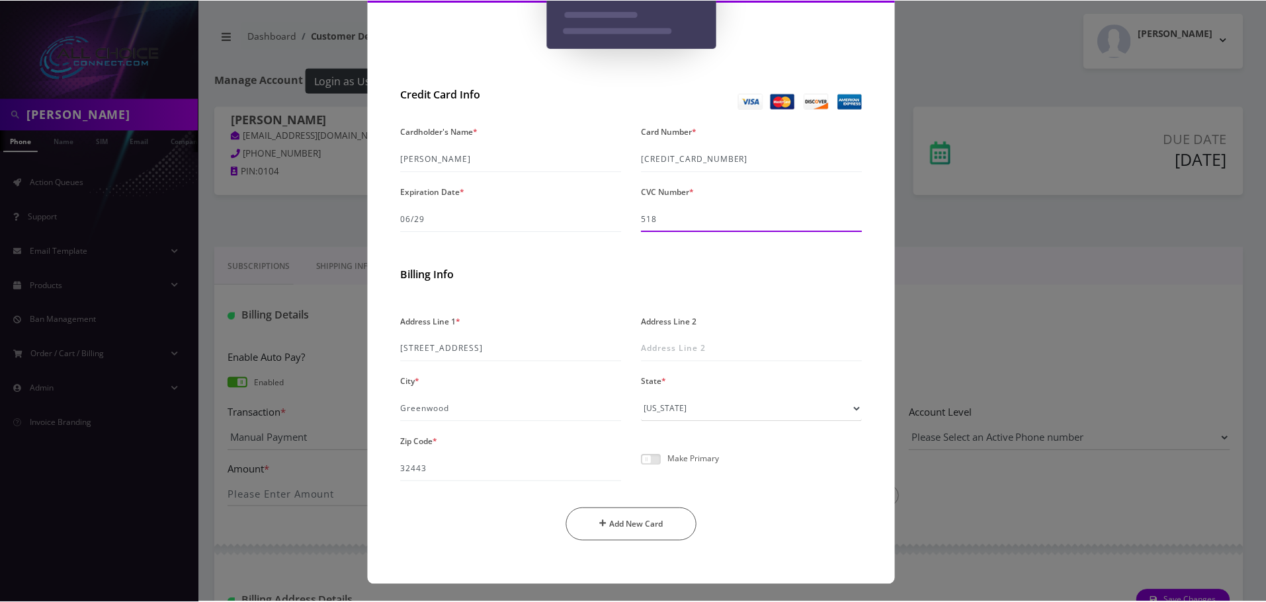
scroll to position [187, 0]
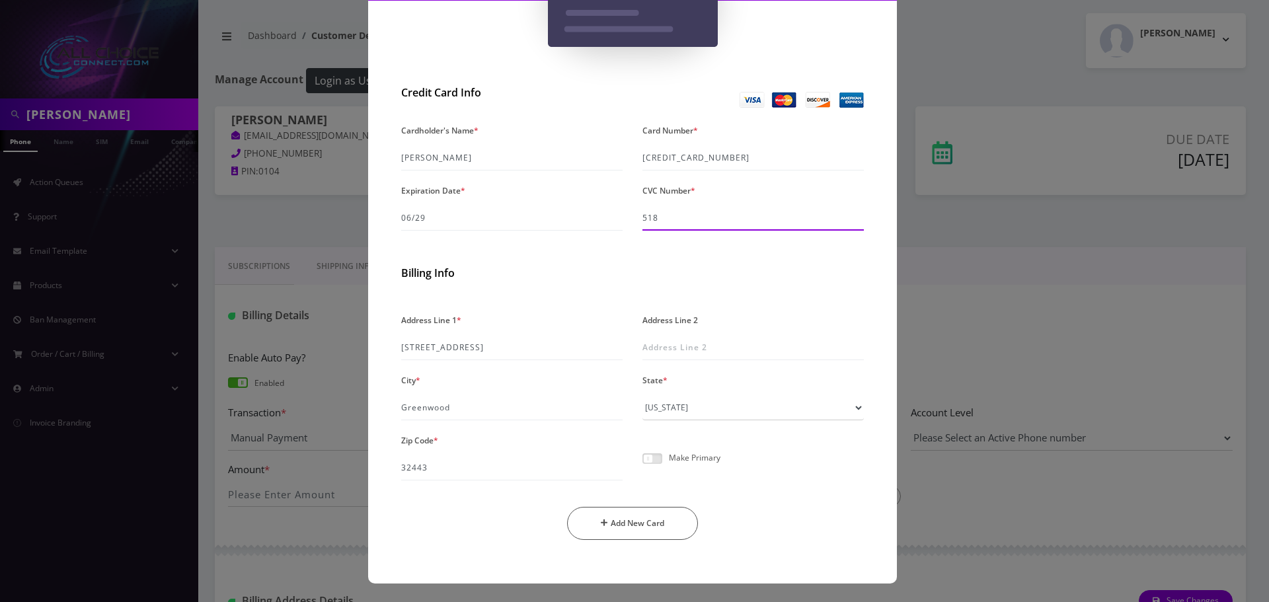
type input "518"
click at [648, 457] on span at bounding box center [653, 459] width 20 height 11
click at [643, 466] on input "checkbox" at bounding box center [643, 466] width 0 height 0
click at [646, 520] on button "Add New Card" at bounding box center [633, 523] width 132 height 33
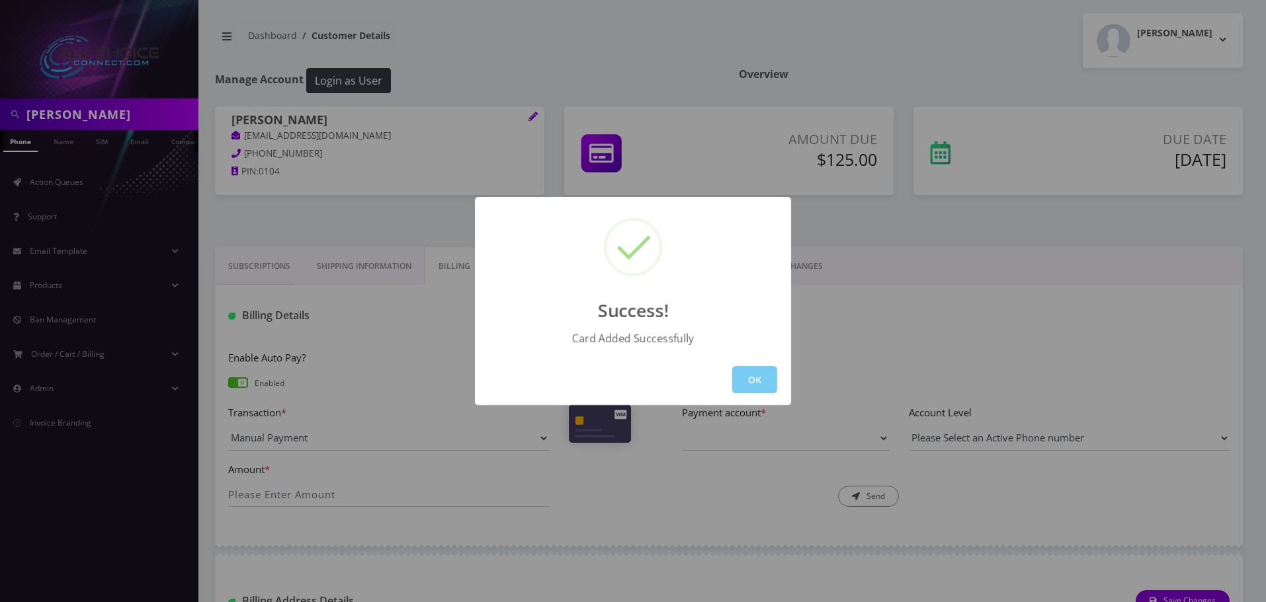
click at [758, 380] on button "OK" at bounding box center [754, 379] width 45 height 27
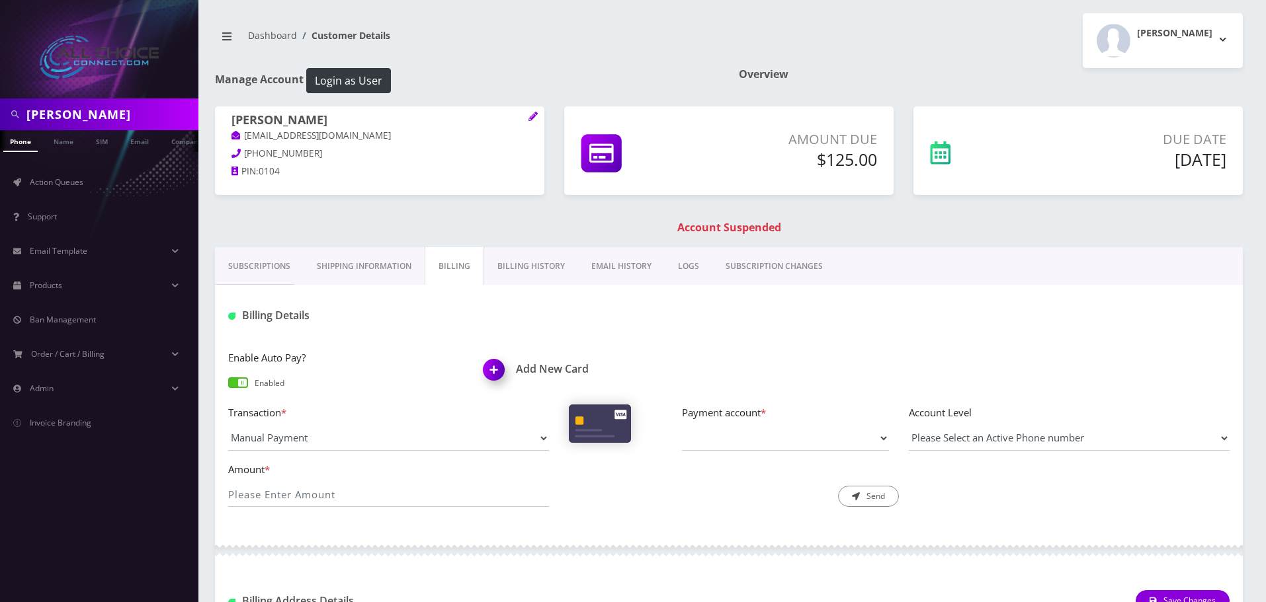
click at [458, 270] on link "Billing" at bounding box center [454, 266] width 60 height 38
click at [69, 149] on link "Name" at bounding box center [63, 141] width 33 height 22
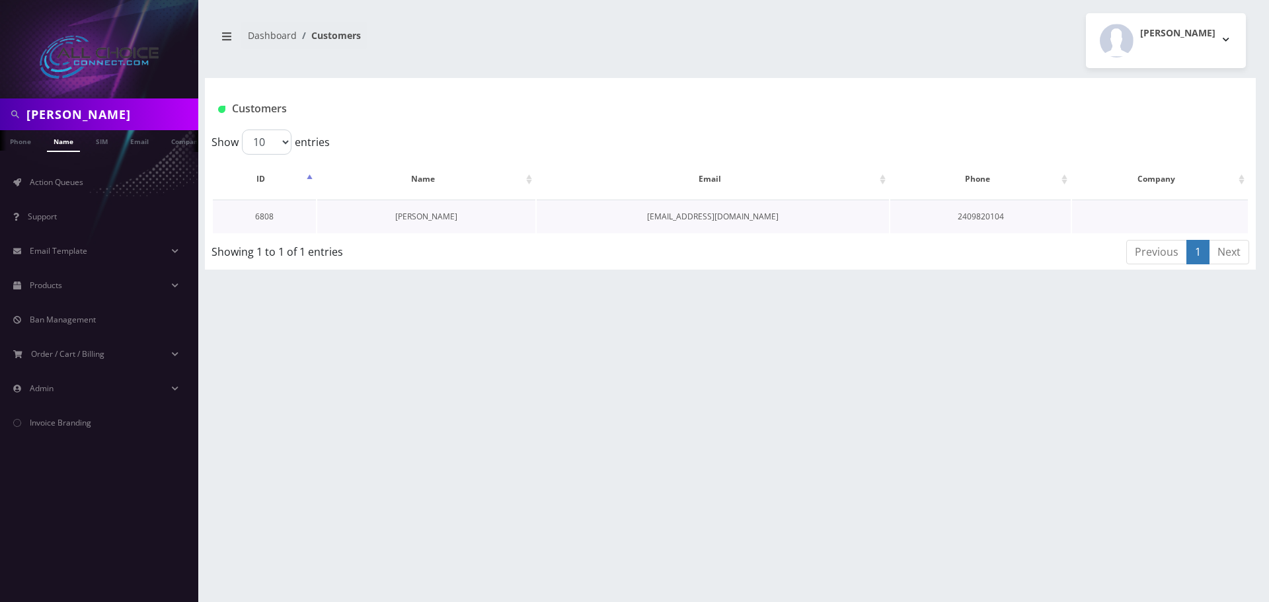
click at [450, 214] on link "[PERSON_NAME]" at bounding box center [426, 216] width 62 height 11
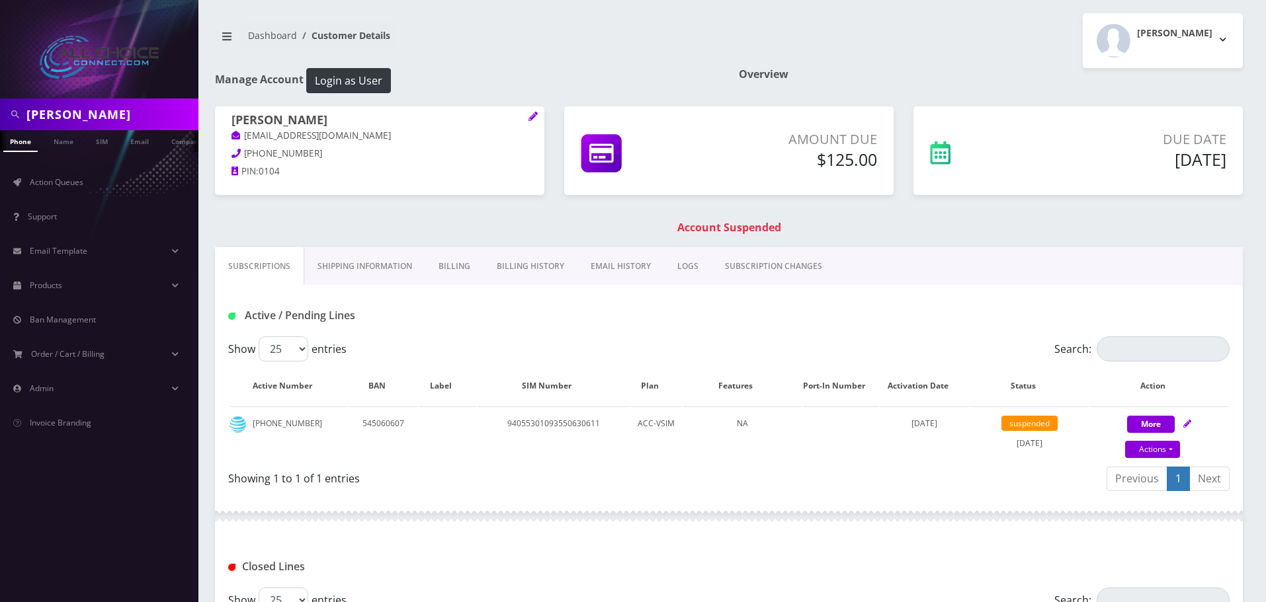
click at [464, 264] on link "Billing" at bounding box center [454, 266] width 58 height 38
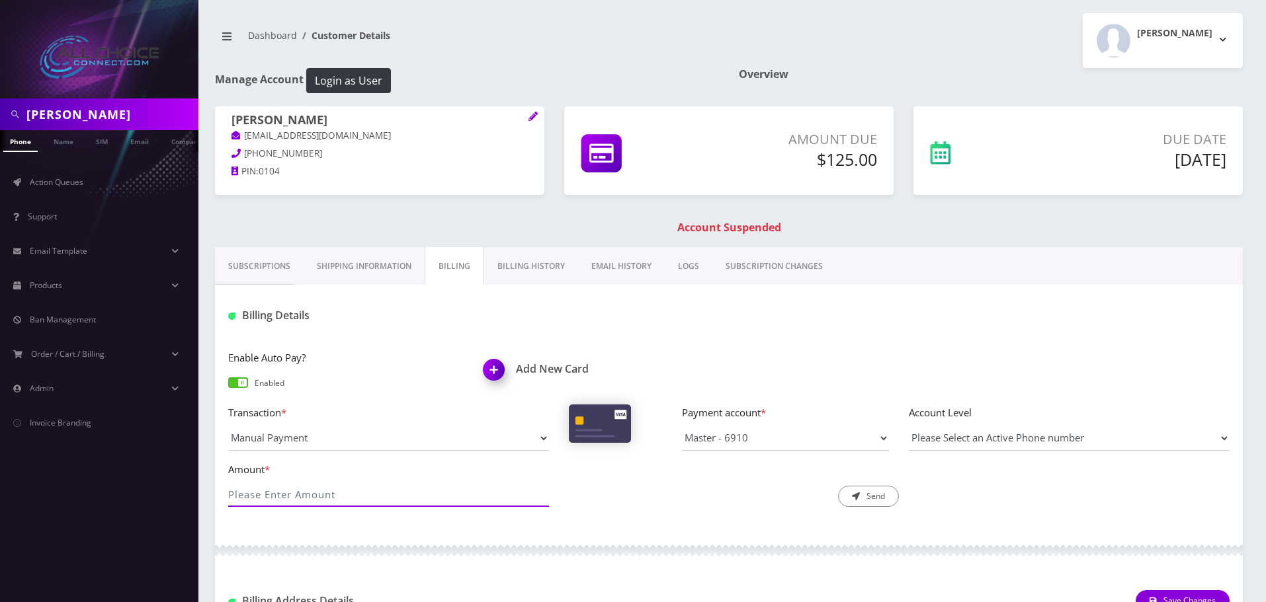
click at [339, 495] on input "Amount *" at bounding box center [388, 494] width 321 height 25
type input "125"
click at [879, 497] on button "Send" at bounding box center [868, 496] width 61 height 21
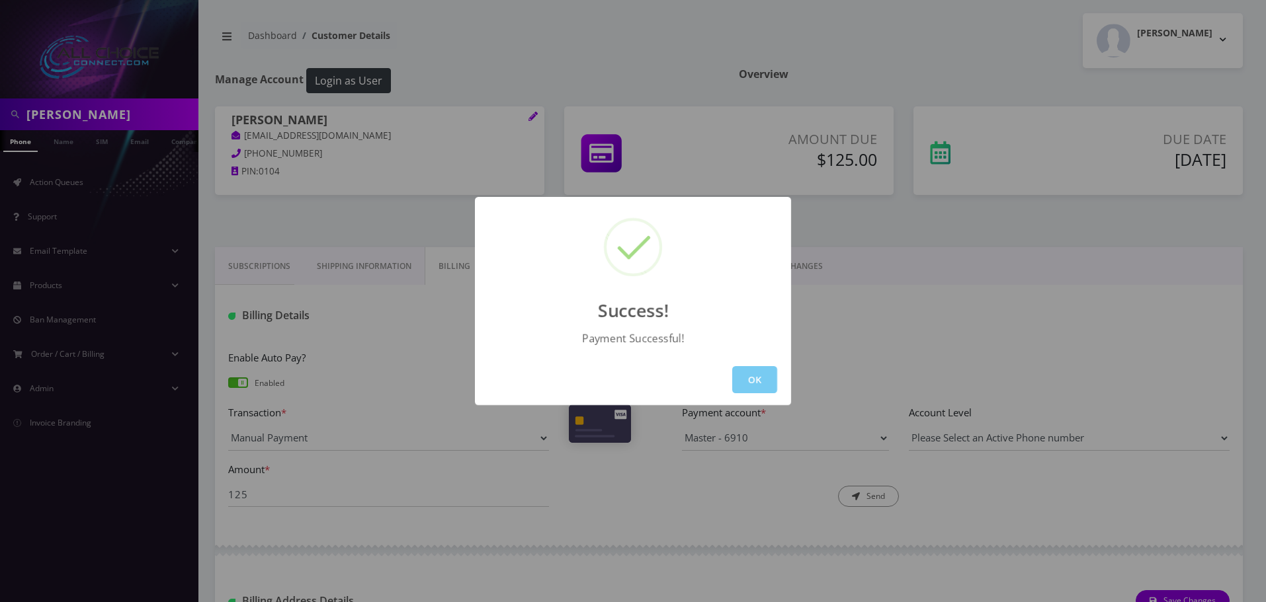
click at [758, 381] on button "OK" at bounding box center [754, 379] width 45 height 27
